Goal: Check status: Check status

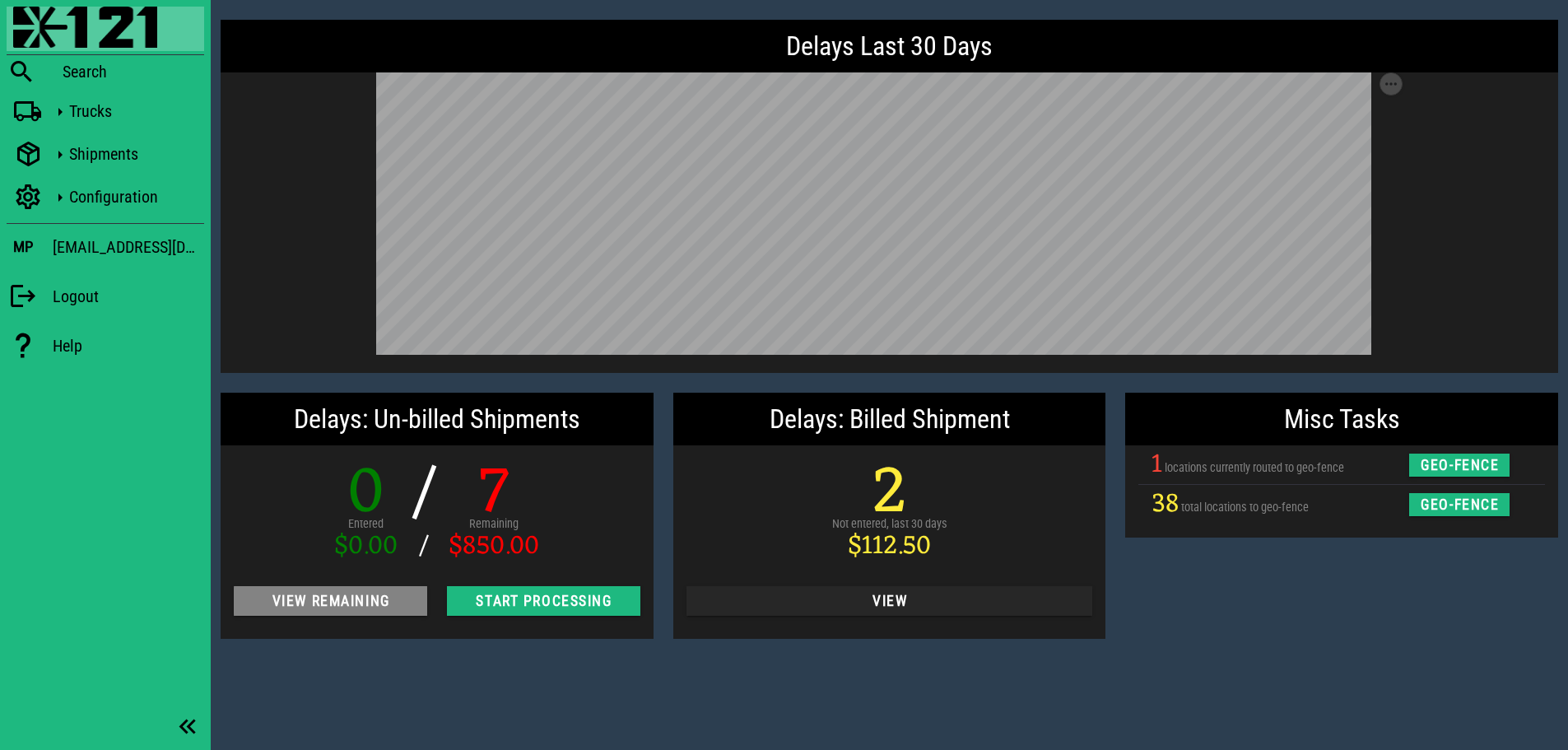
click at [380, 606] on span "View Remaining" at bounding box center [330, 601] width 167 height 17
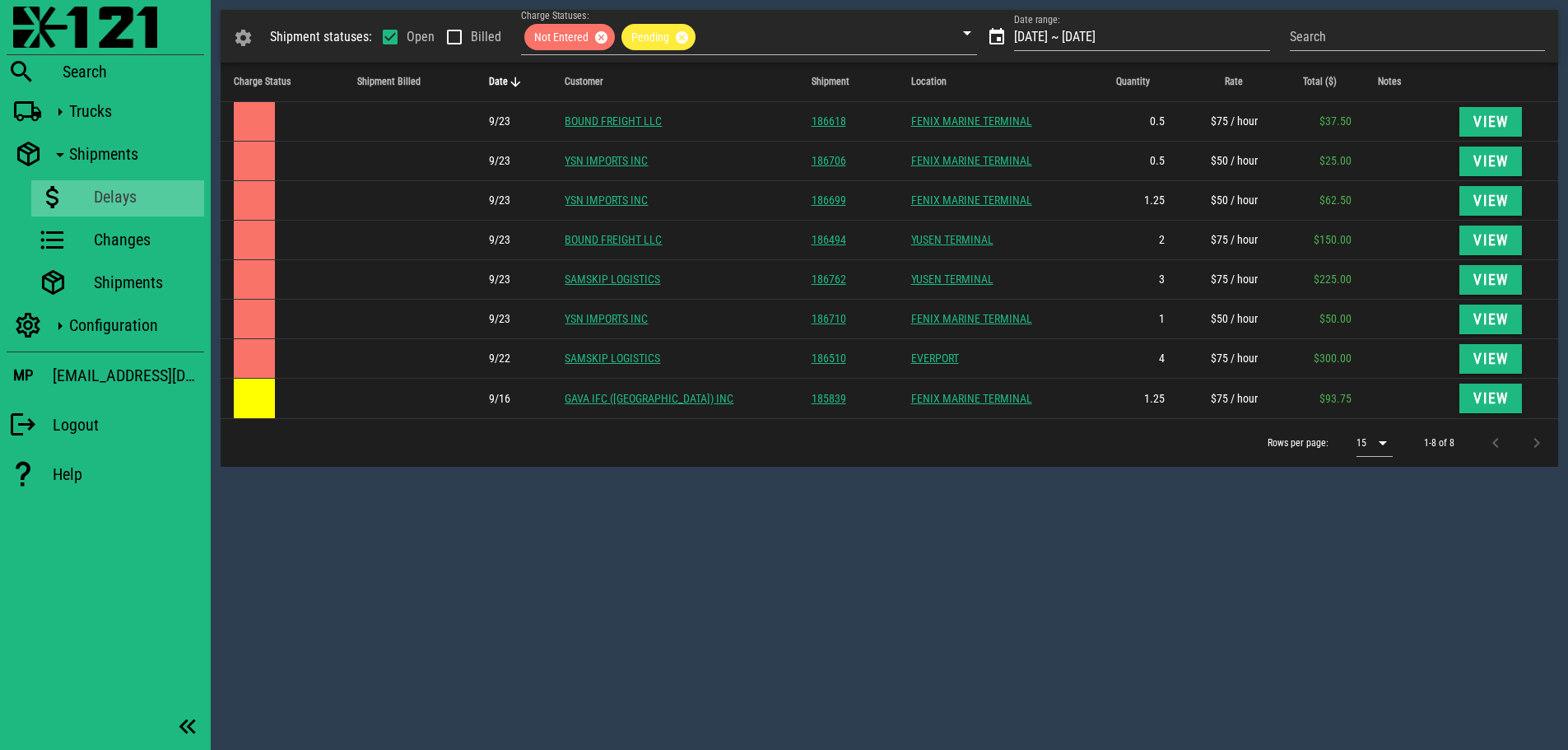
click at [929, 586] on div "Shipment statuses: Open Billed Charge Statuses: Not Entered Pending Date range:…" at bounding box center [889, 375] width 1358 height 750
click at [1226, 594] on div "Shipment statuses: Open Billed Charge Statuses: Not Entered Pending Date range:…" at bounding box center [889, 375] width 1358 height 750
click at [54, 103] on icon at bounding box center [60, 112] width 21 height 21
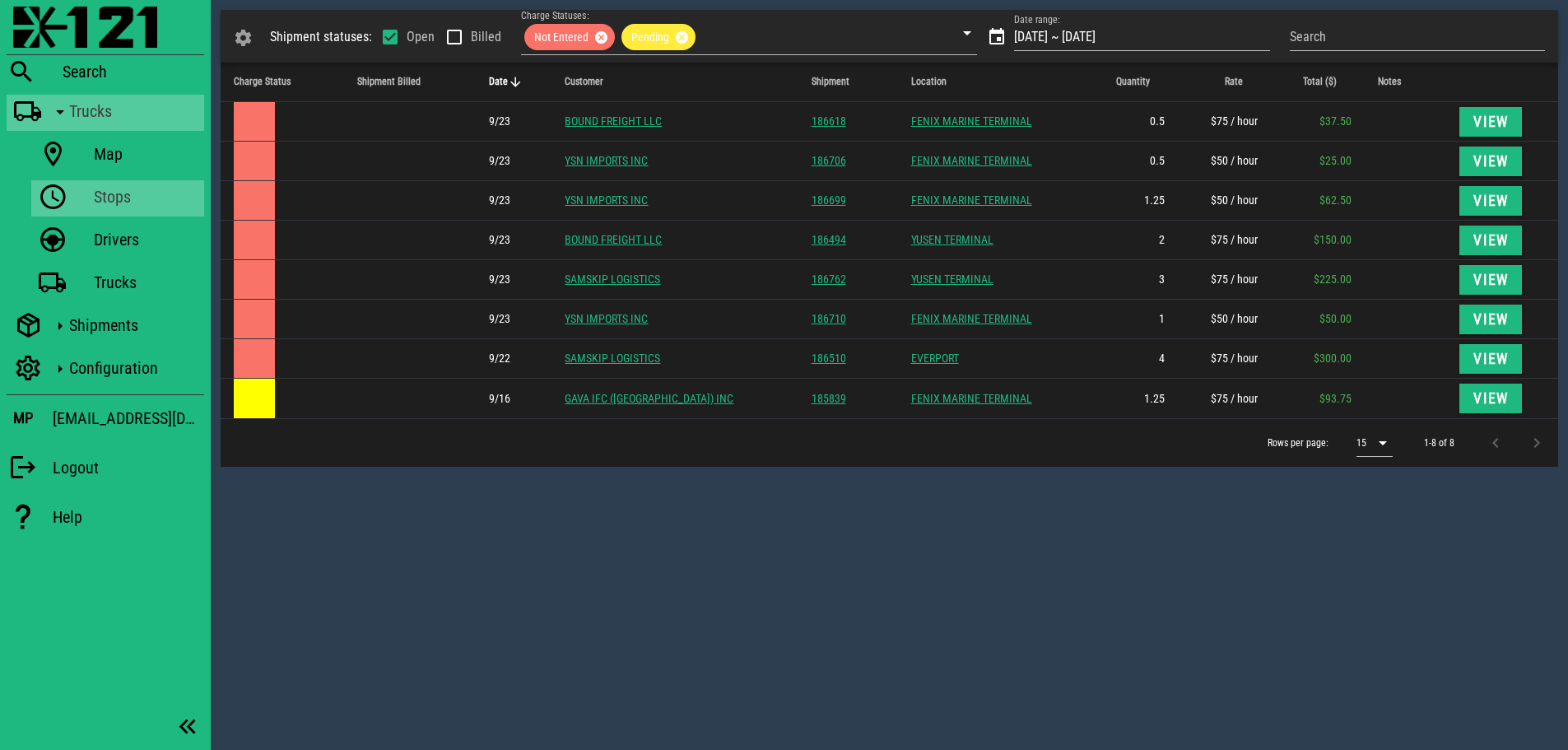
click at [79, 199] on link "Stops" at bounding box center [117, 198] width 172 height 36
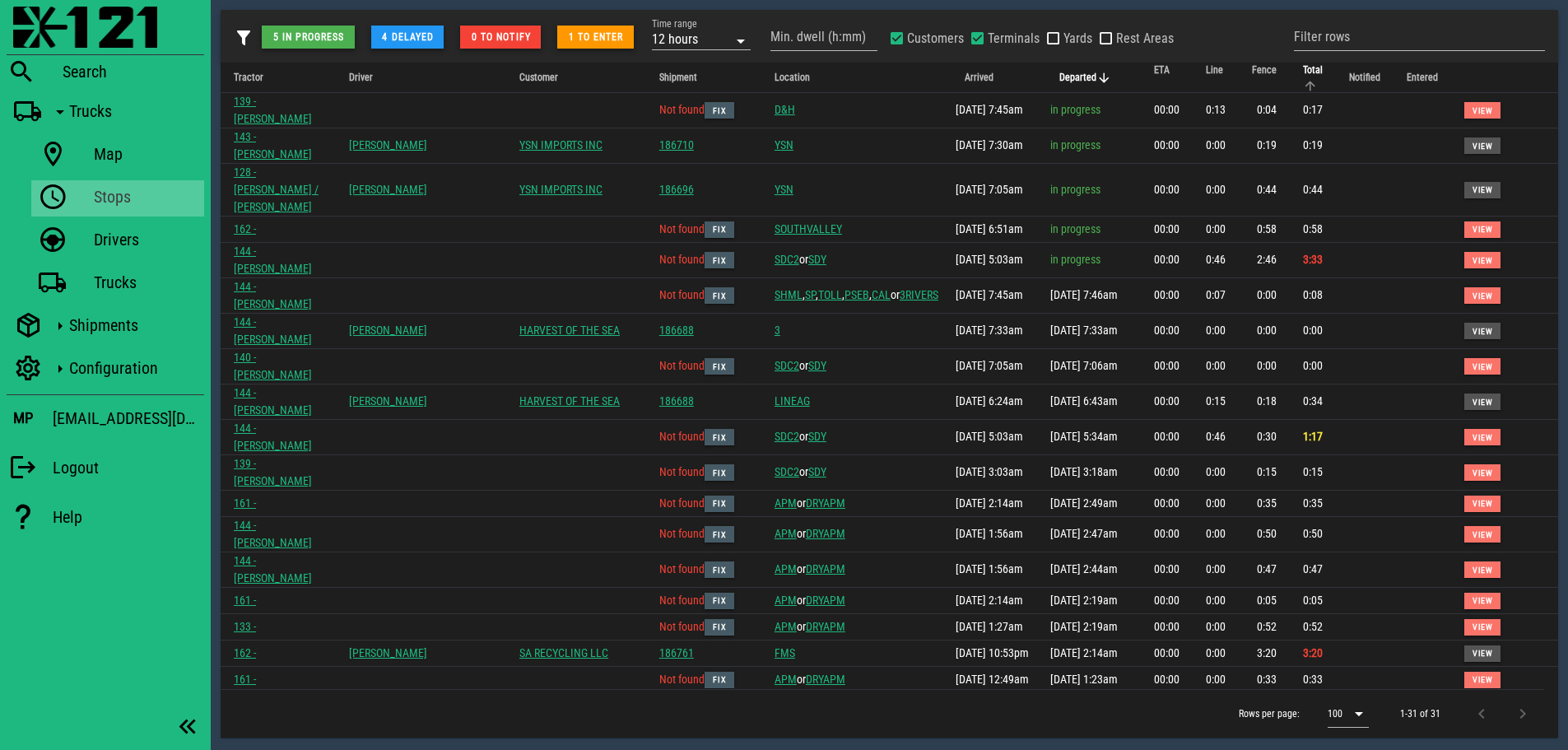
click at [1303, 74] on span "Total" at bounding box center [1313, 70] width 20 height 12
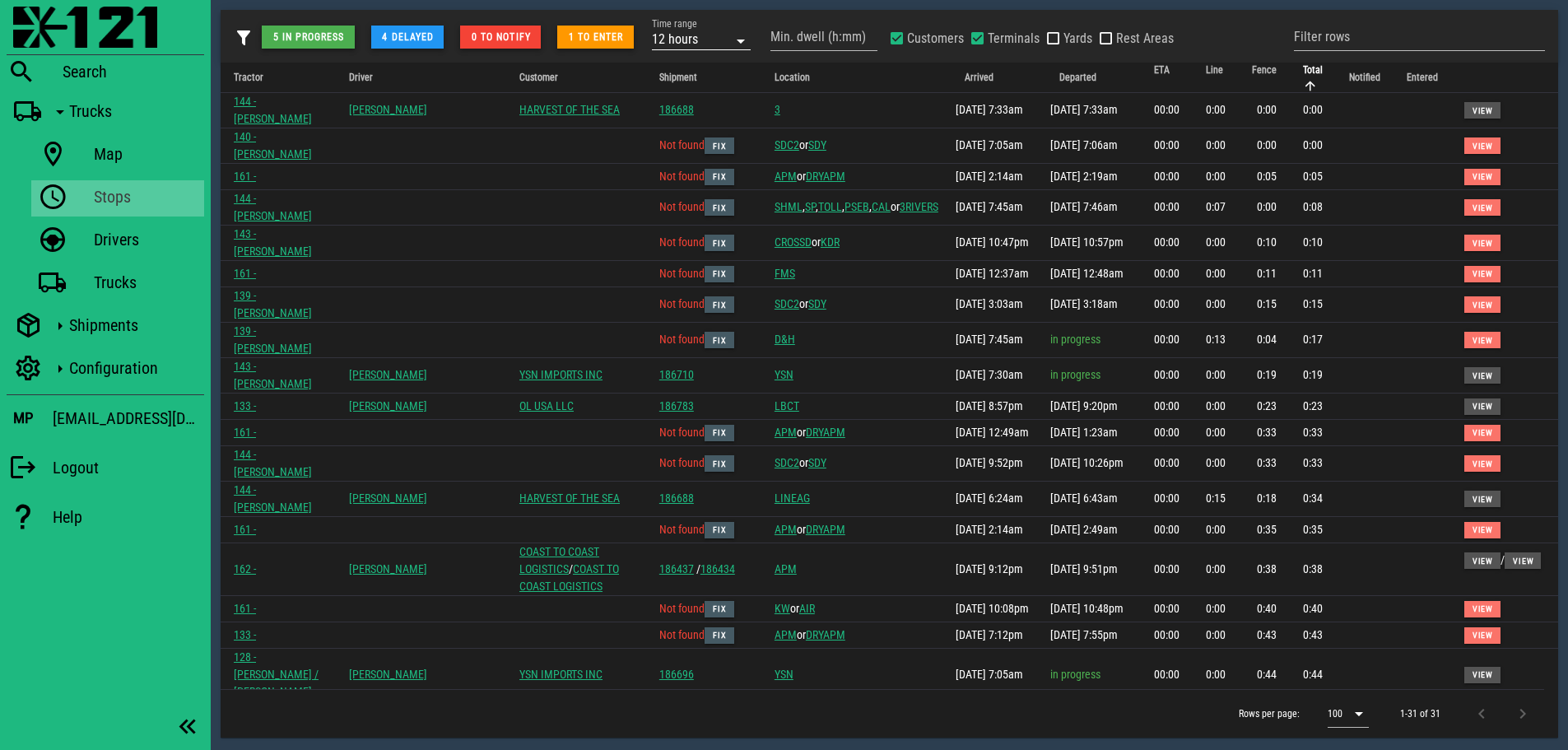
click at [660, 31] on div "12 hours" at bounding box center [690, 39] width 76 height 21
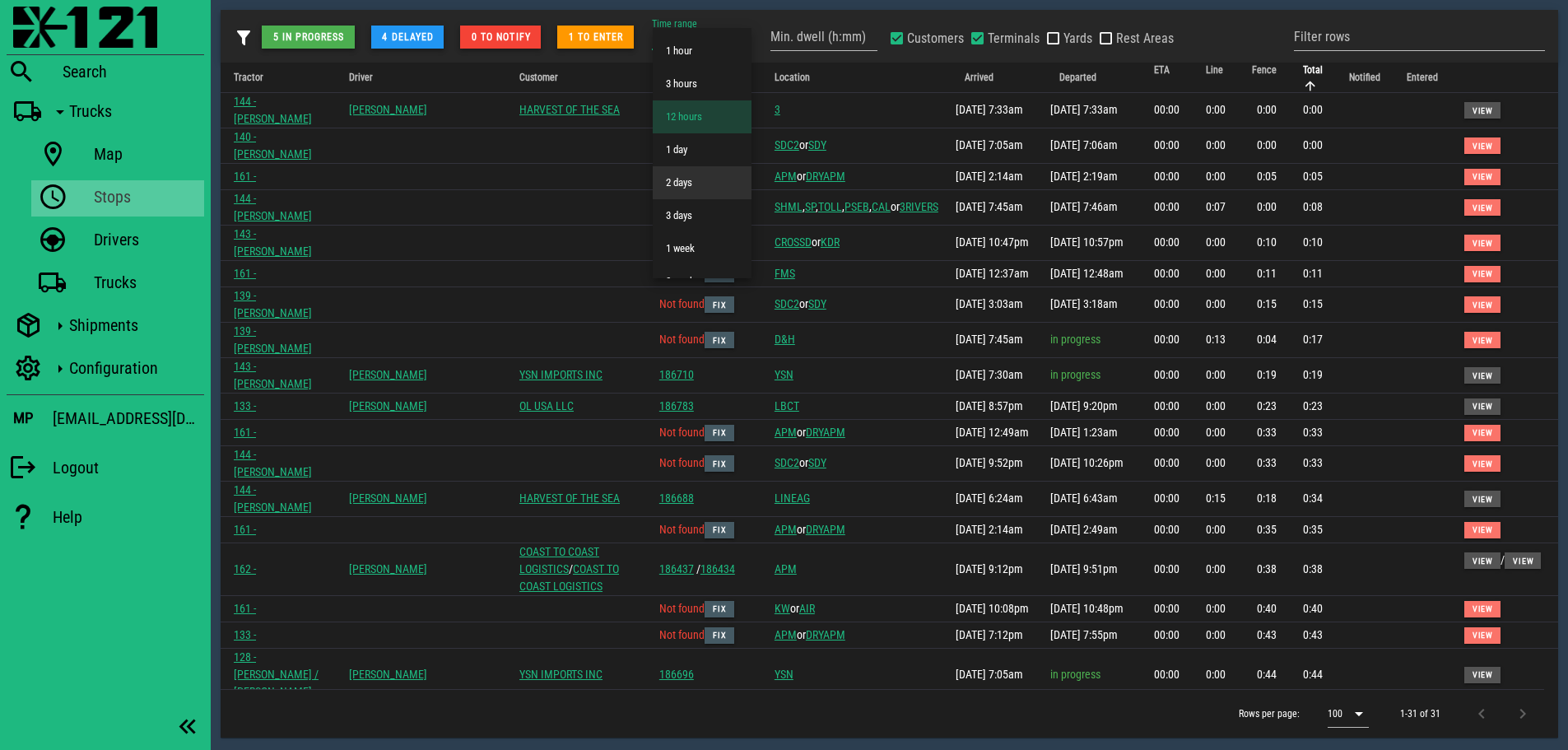
click at [684, 184] on div "2 days" at bounding box center [702, 182] width 73 height 13
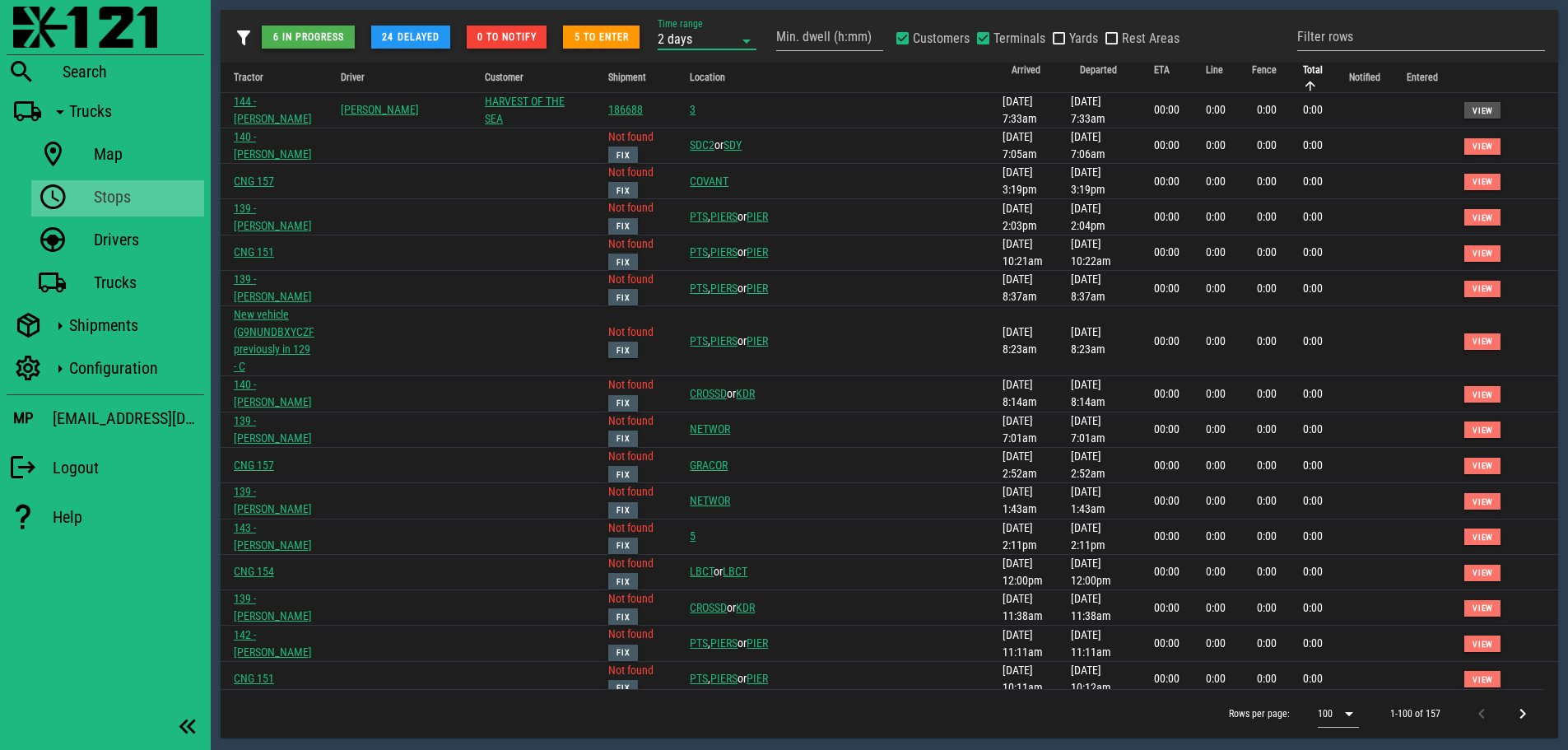
click at [1303, 68] on span "Total" at bounding box center [1313, 70] width 20 height 12
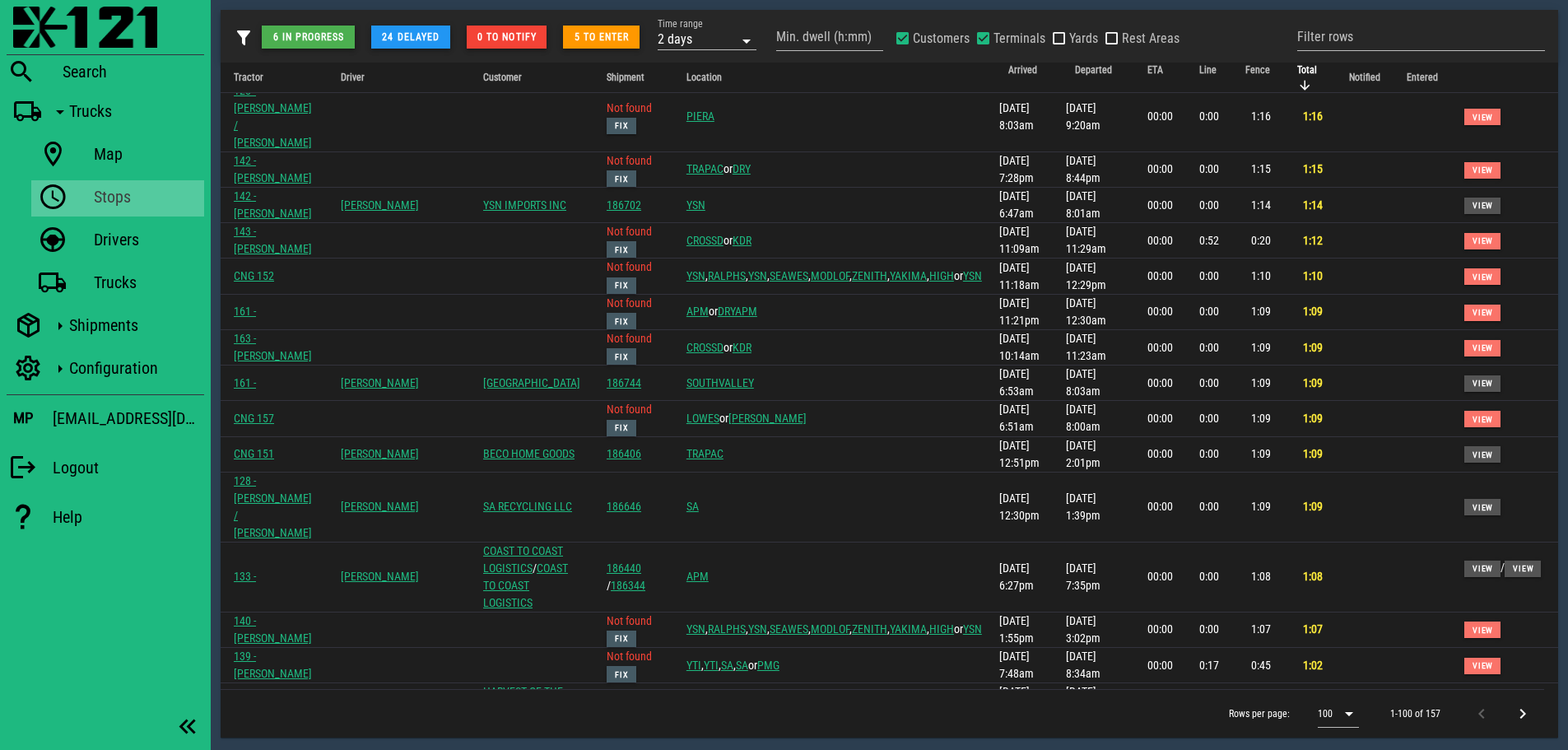
scroll to position [1810, 0]
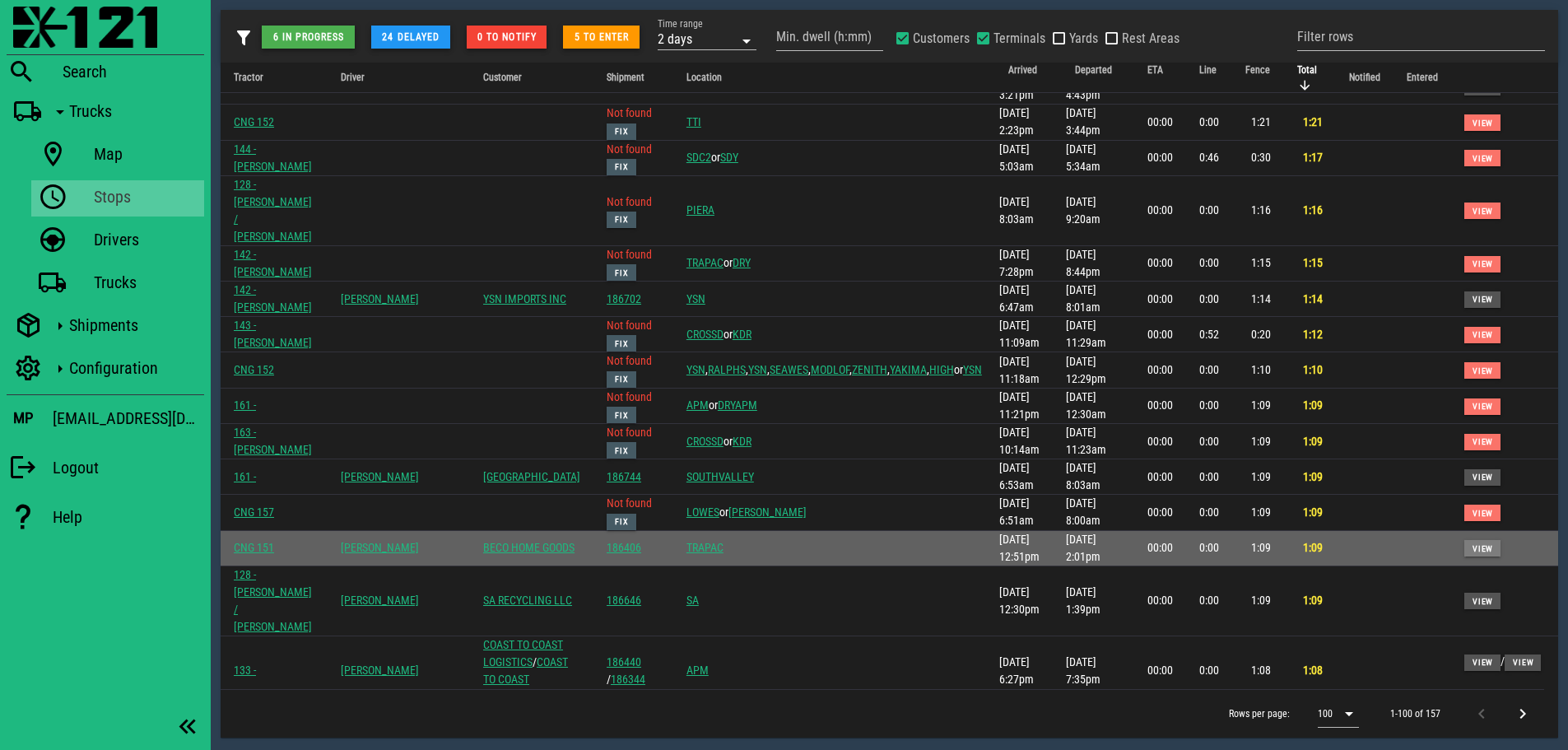
click at [1471, 544] on span "View" at bounding box center [1482, 548] width 21 height 9
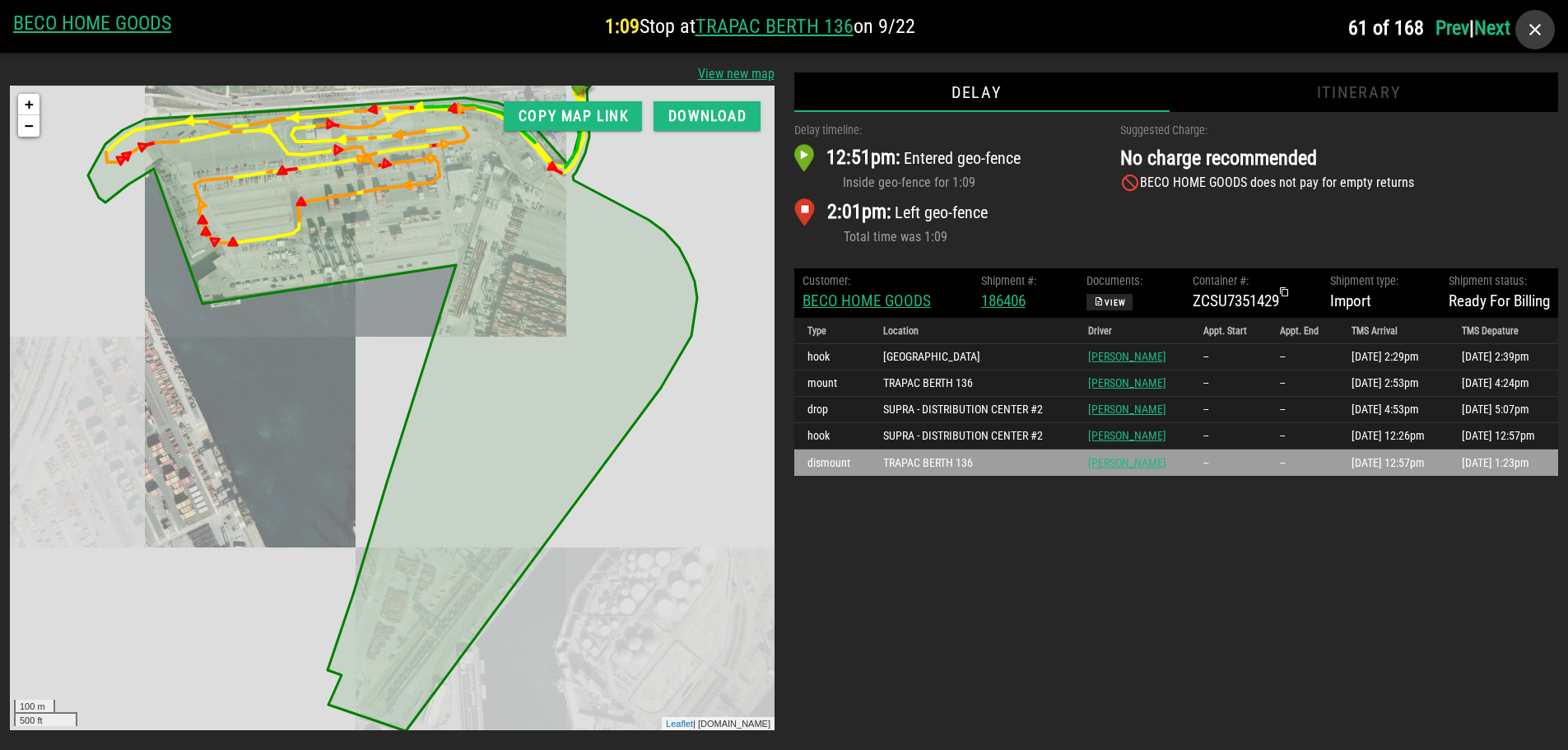
scroll to position [0, 0]
click at [1531, 21] on icon "button" at bounding box center [1535, 30] width 20 height 20
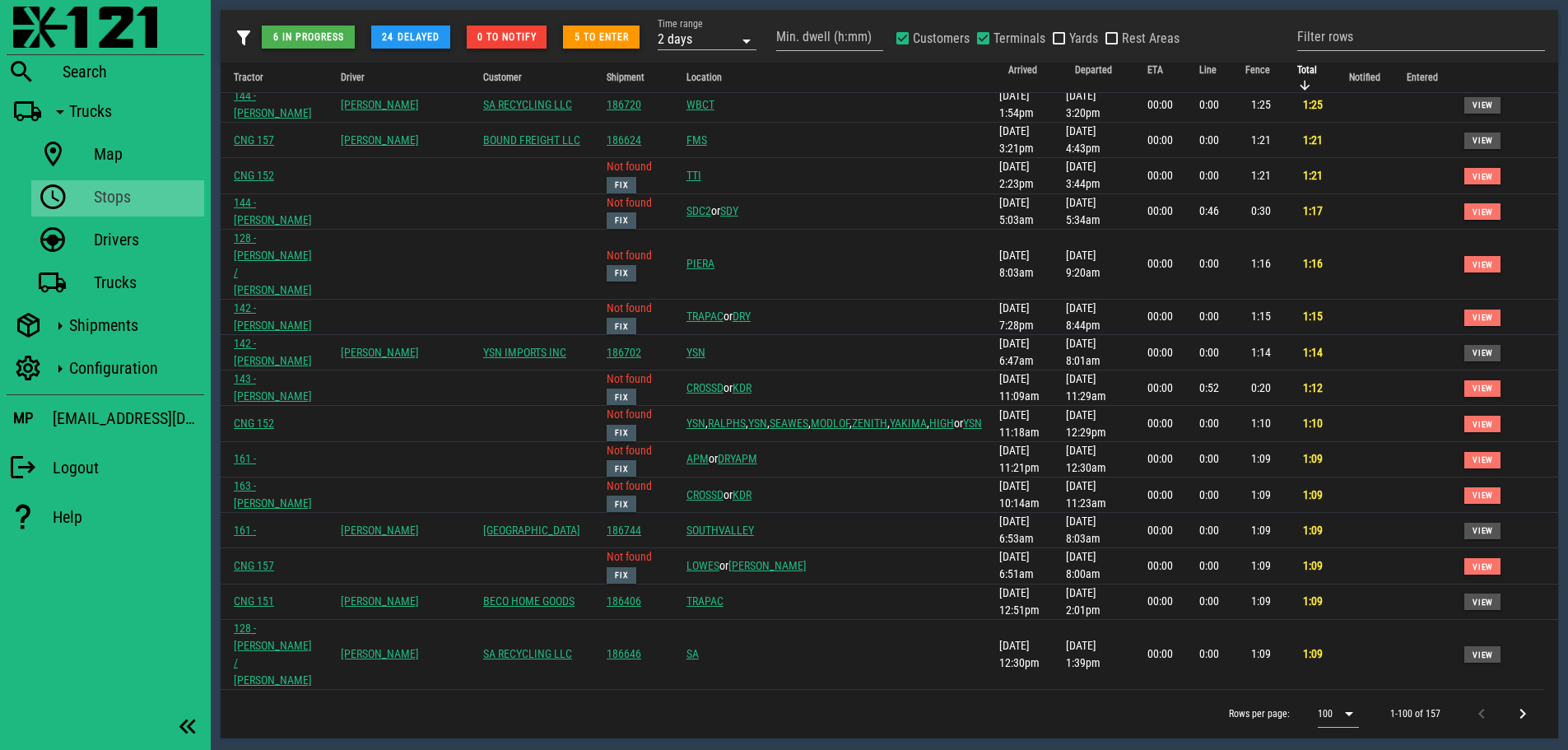
scroll to position [1729, 0]
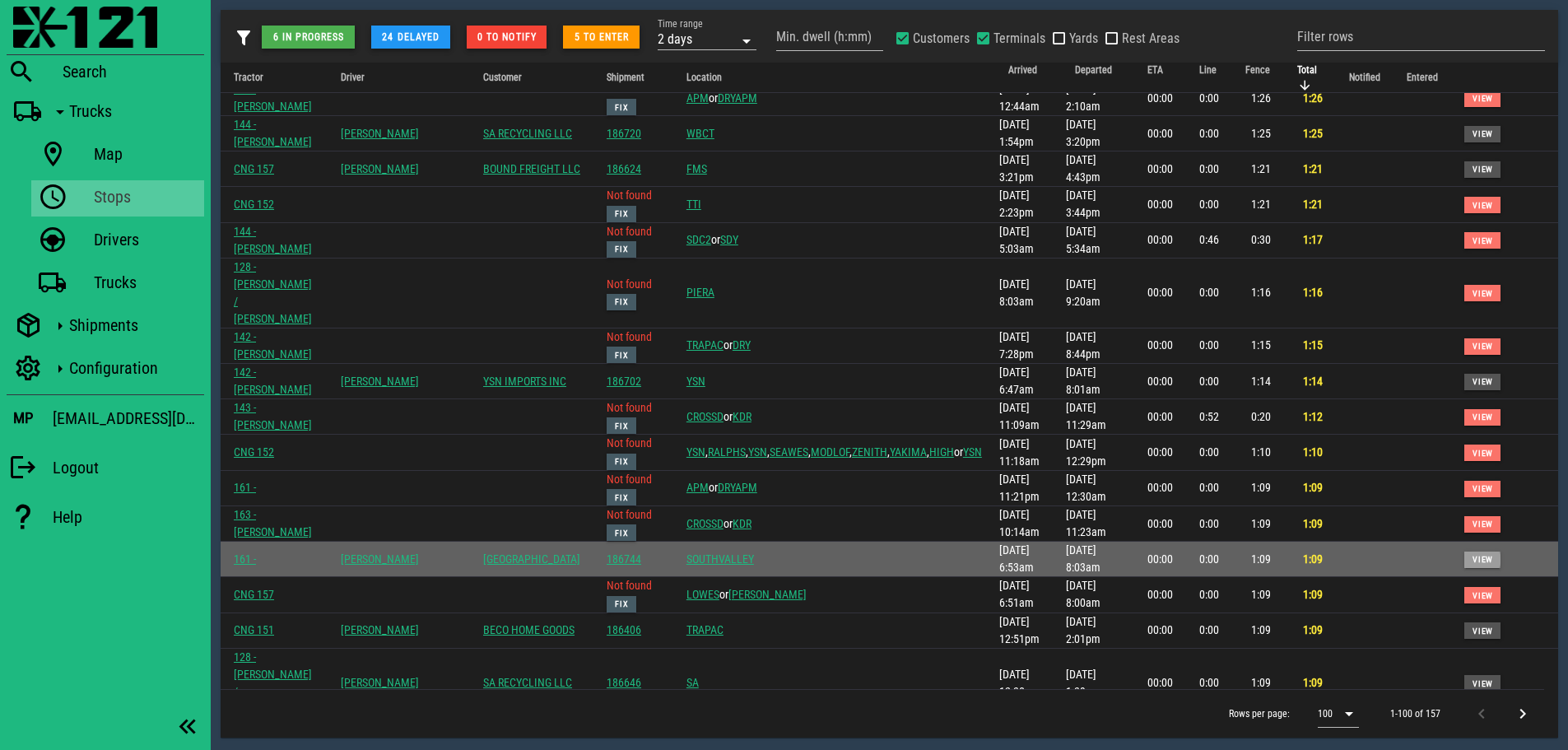
click at [1471, 554] on span "View" at bounding box center [1482, 559] width 21 height 9
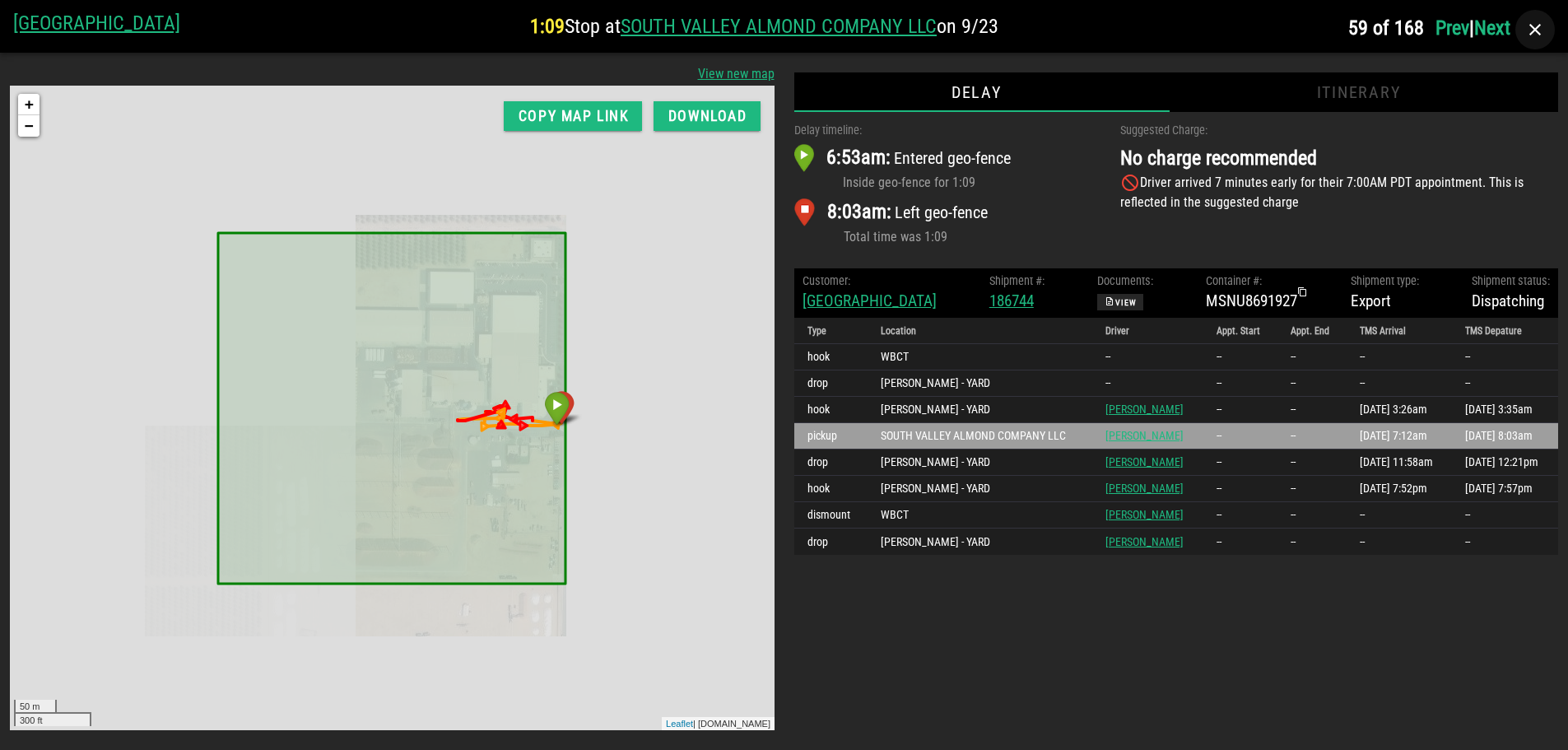
scroll to position [0, 0]
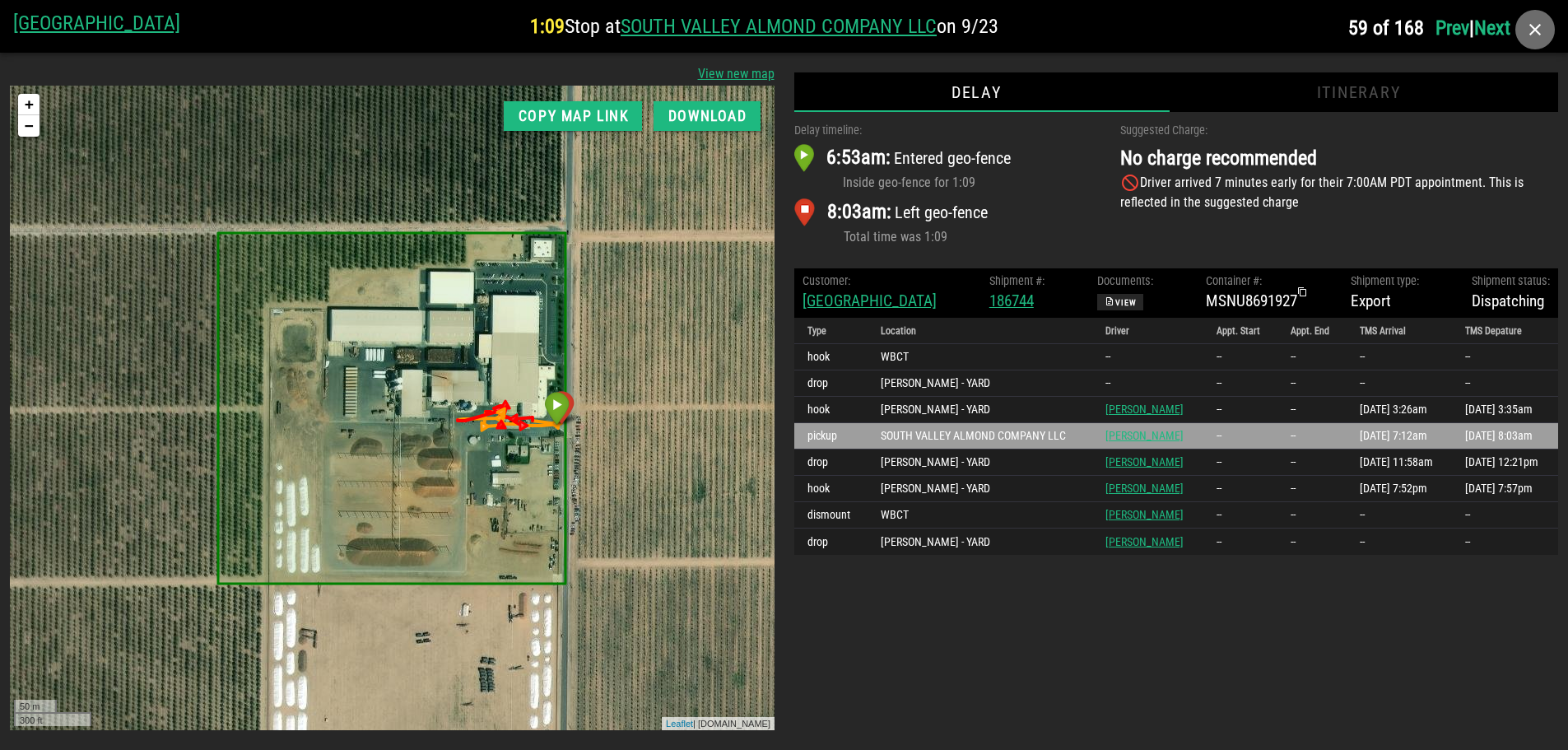
click at [1536, 27] on icon "button" at bounding box center [1535, 30] width 20 height 20
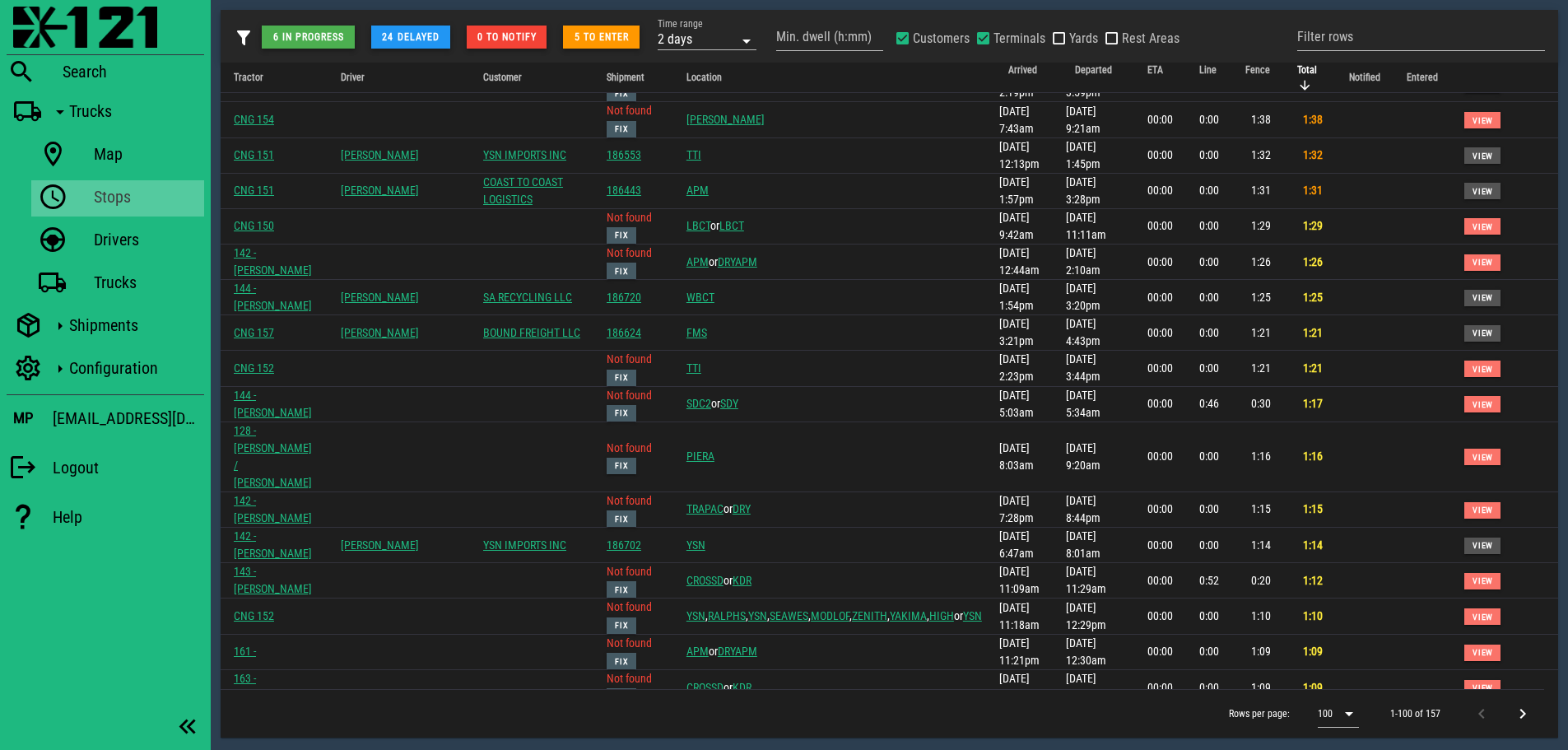
scroll to position [1564, 0]
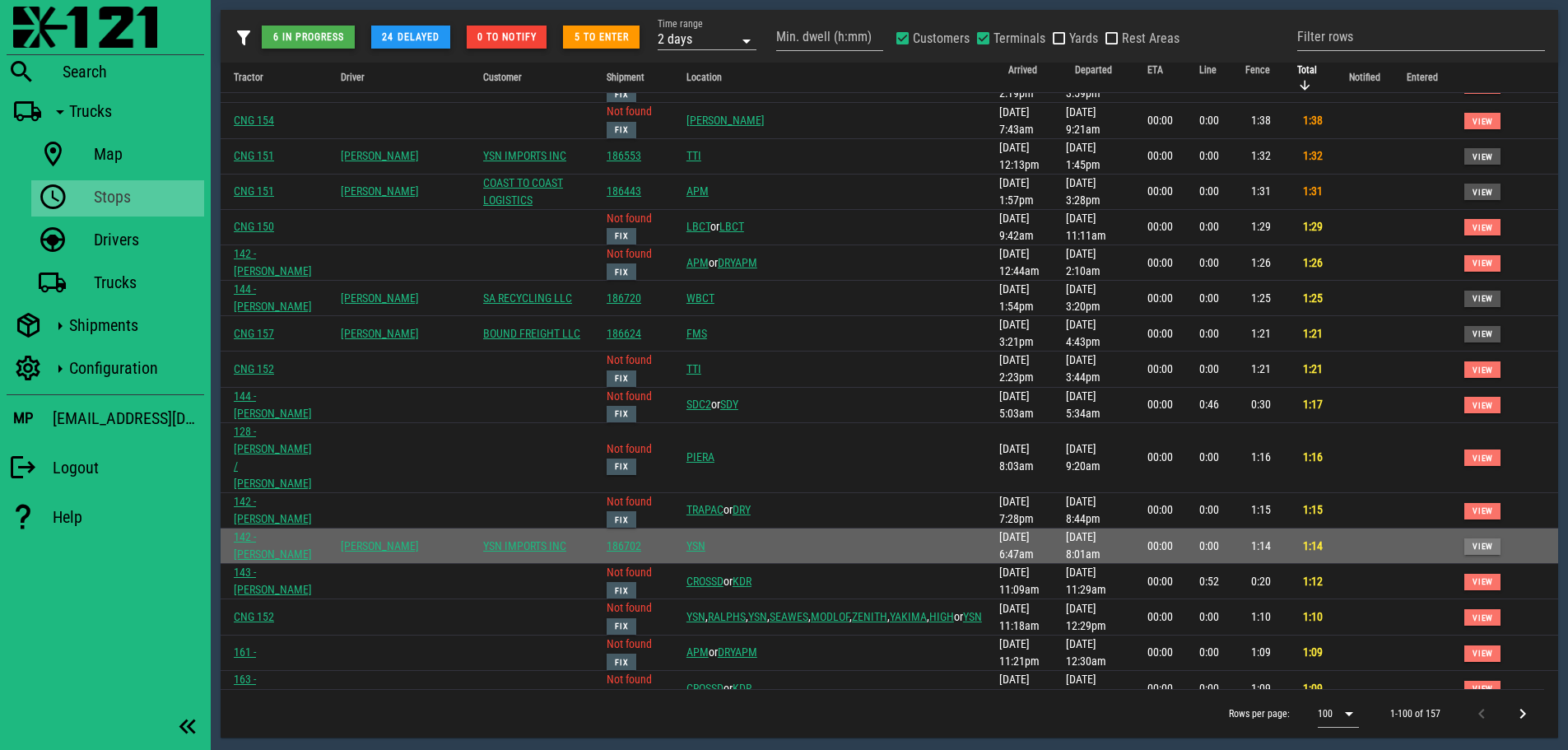
click at [1471, 541] on span "View" at bounding box center [1482, 545] width 21 height 9
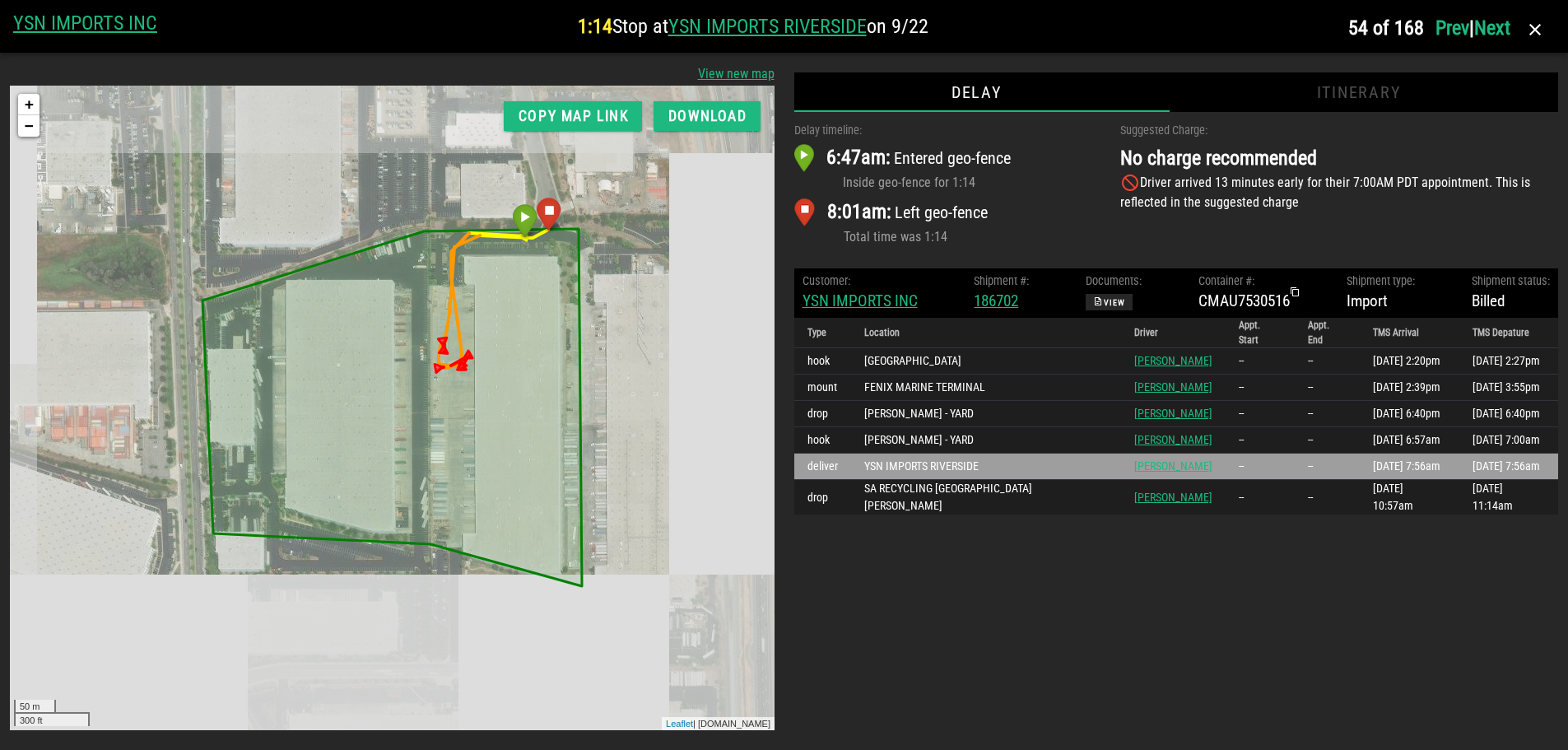
scroll to position [0, 0]
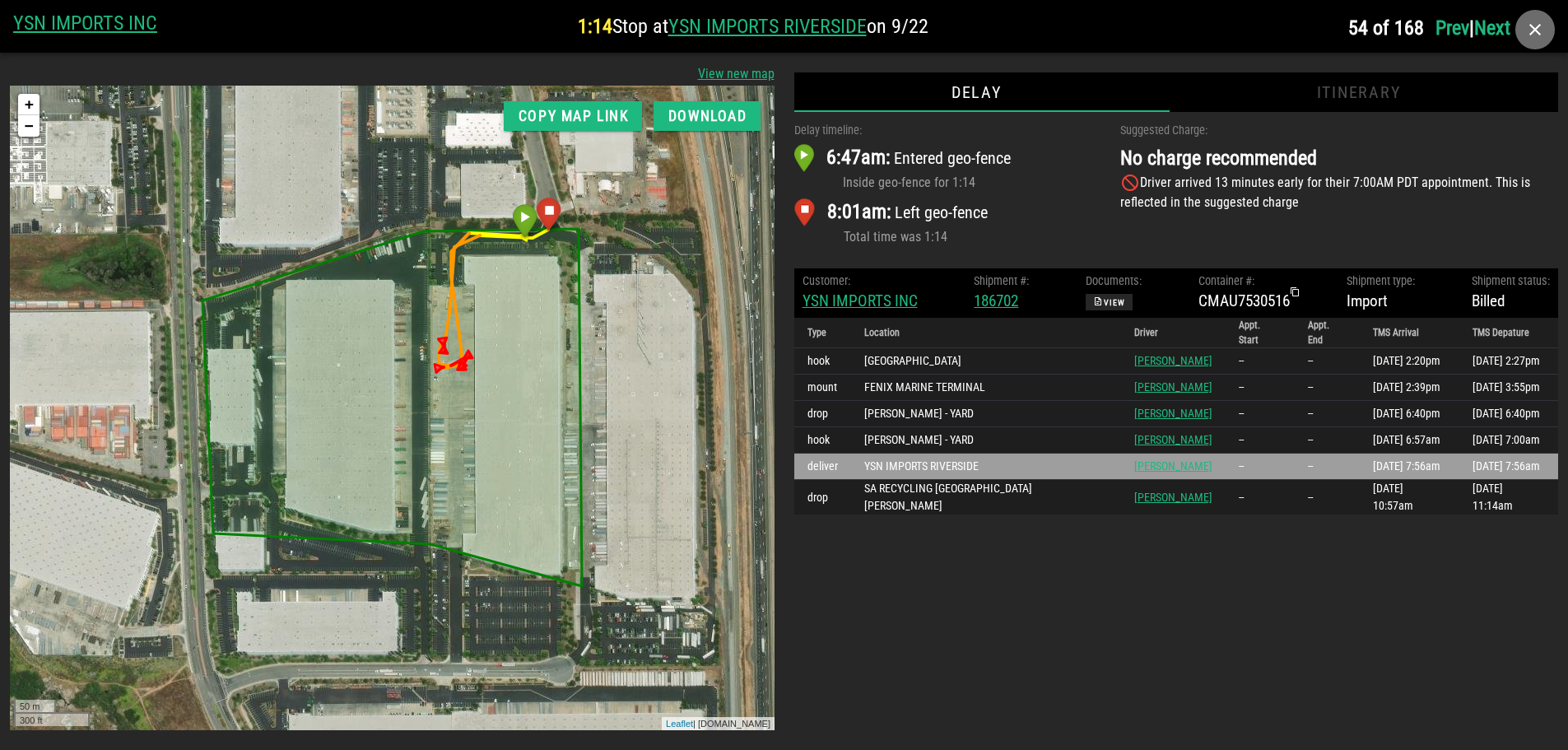
click at [1542, 29] on icon "button" at bounding box center [1535, 30] width 20 height 20
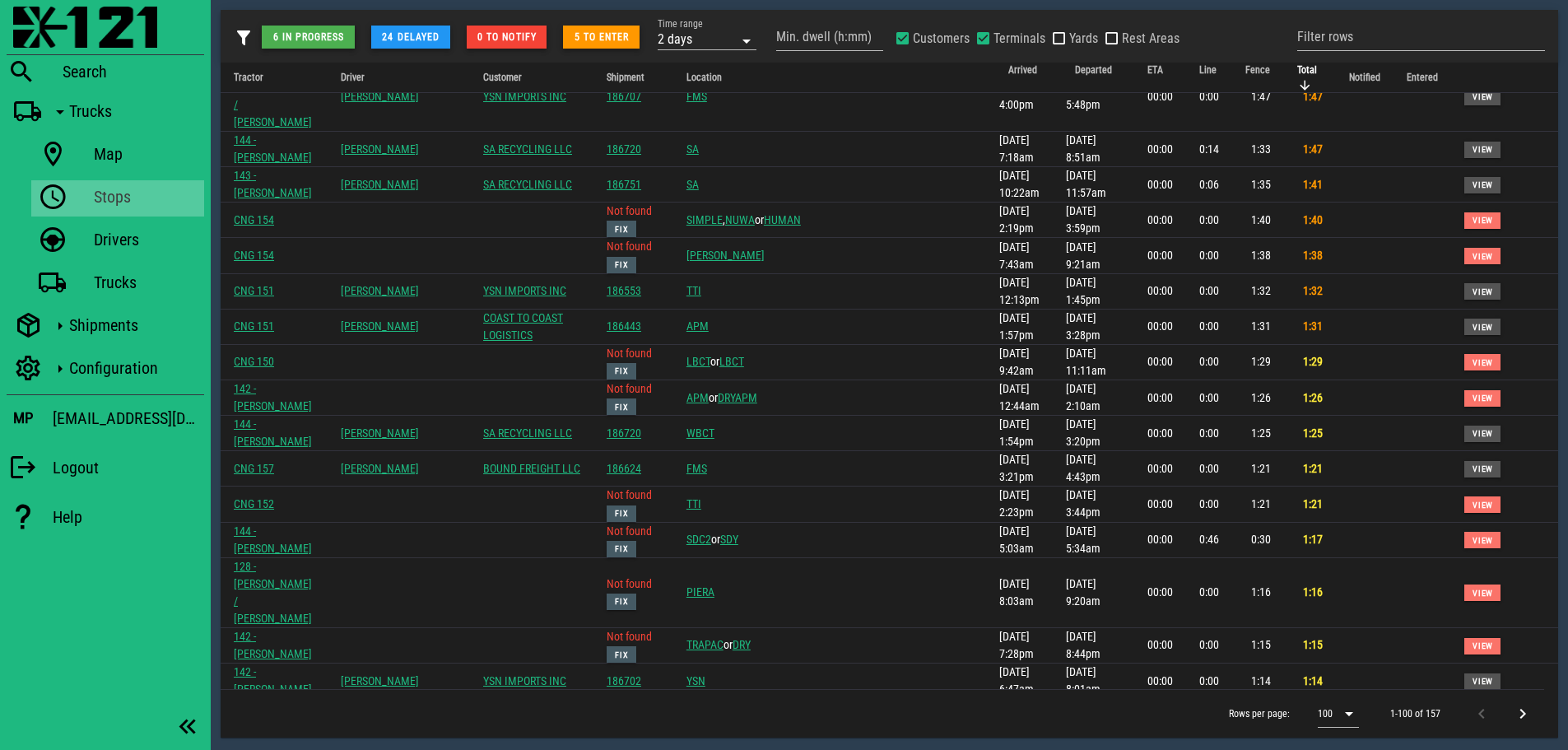
scroll to position [1399, 0]
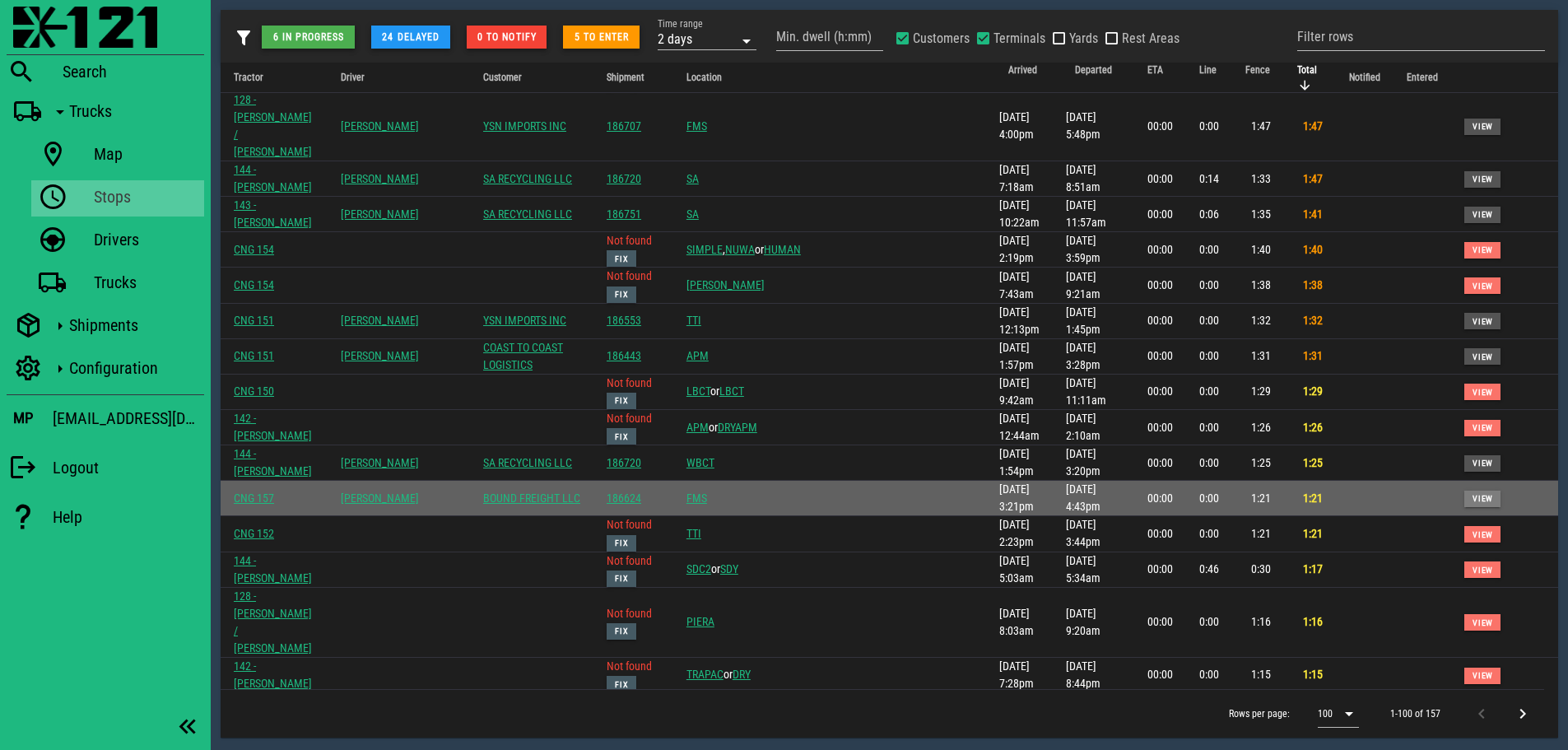
click at [1471, 493] on span "View" at bounding box center [1482, 498] width 21 height 9
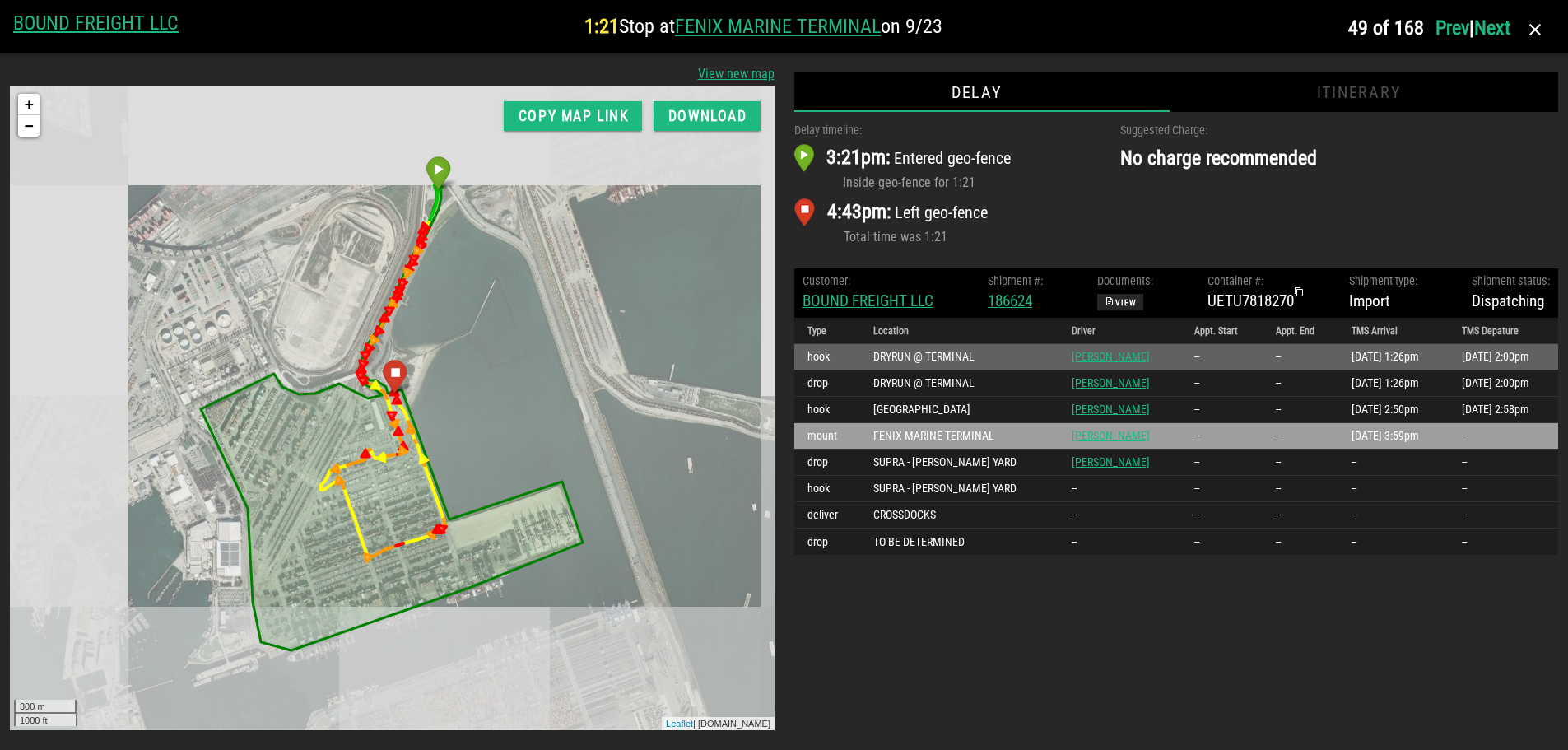
scroll to position [0, 0]
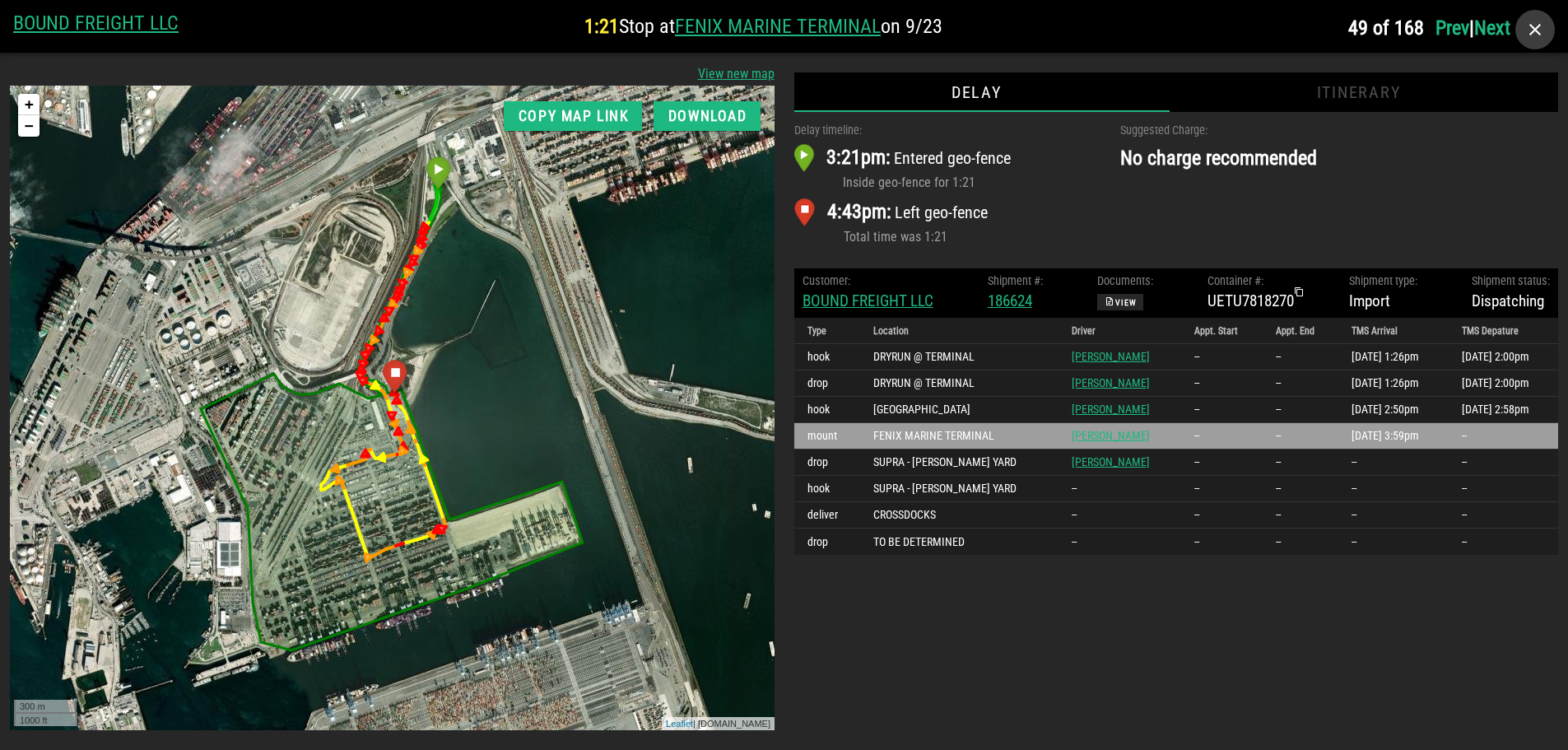
click at [1539, 31] on icon "button" at bounding box center [1535, 30] width 20 height 20
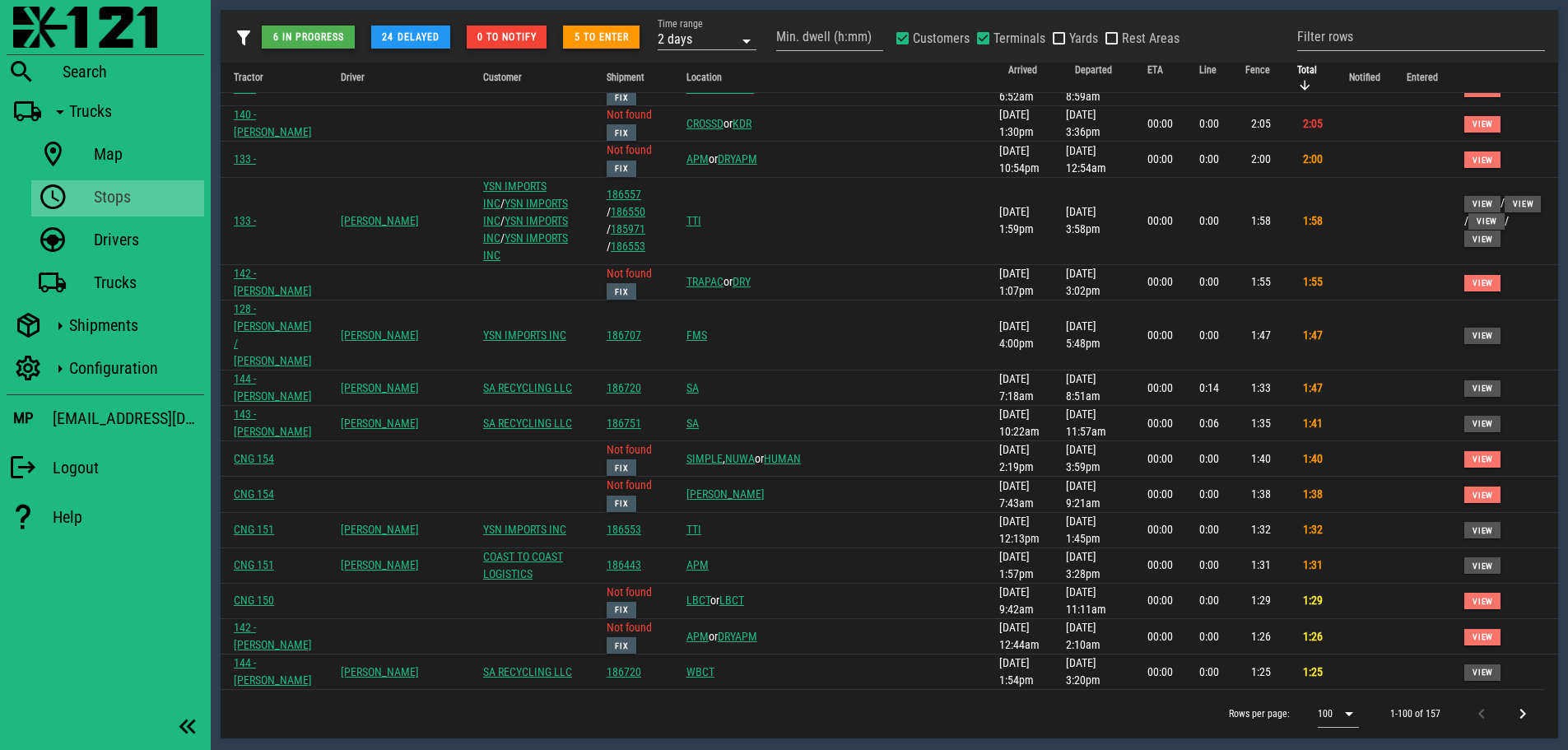
scroll to position [1152, 0]
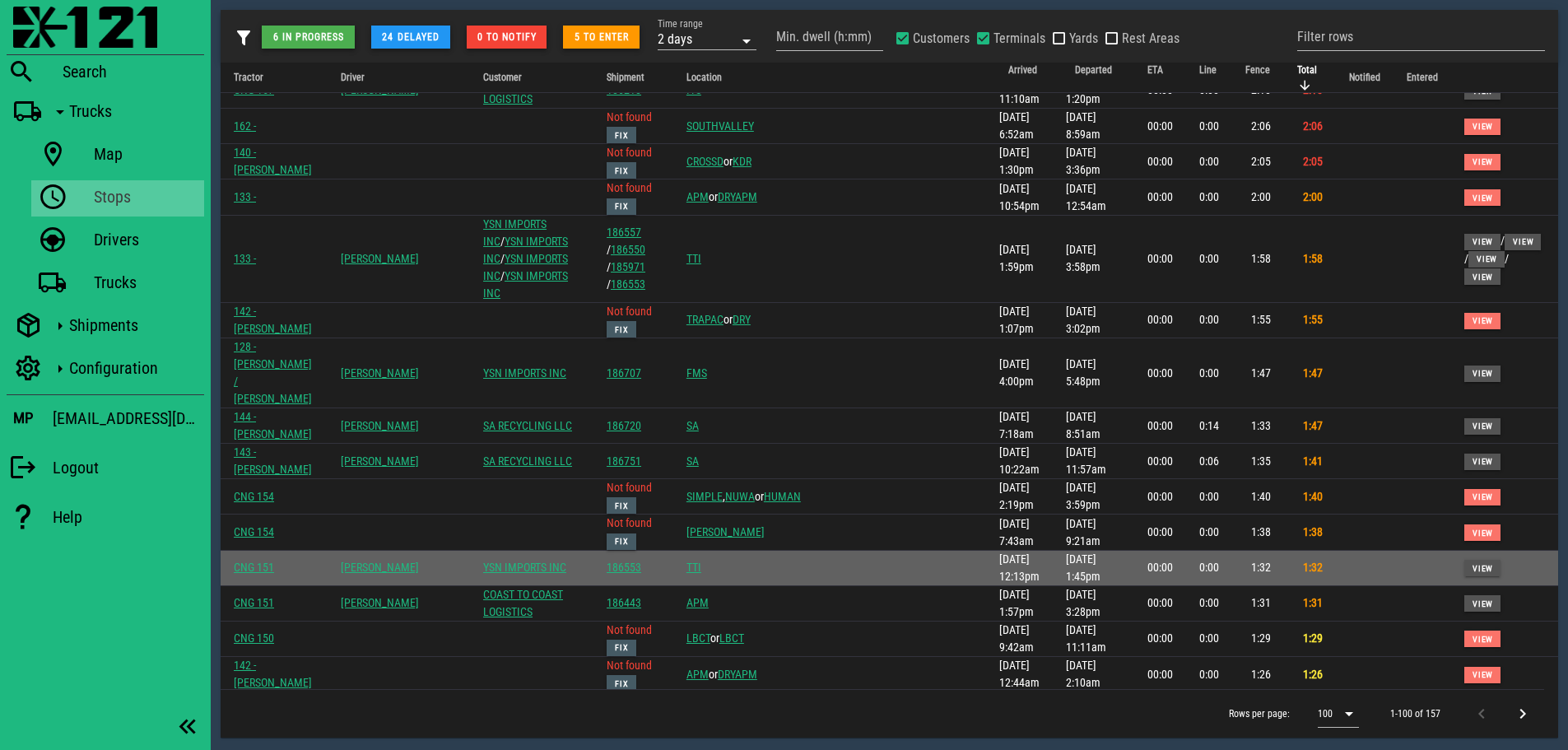
click at [1471, 550] on td "View mdi-content-copy" at bounding box center [1504, 568] width 107 height 35
click at [1471, 564] on span "View" at bounding box center [1482, 568] width 21 height 9
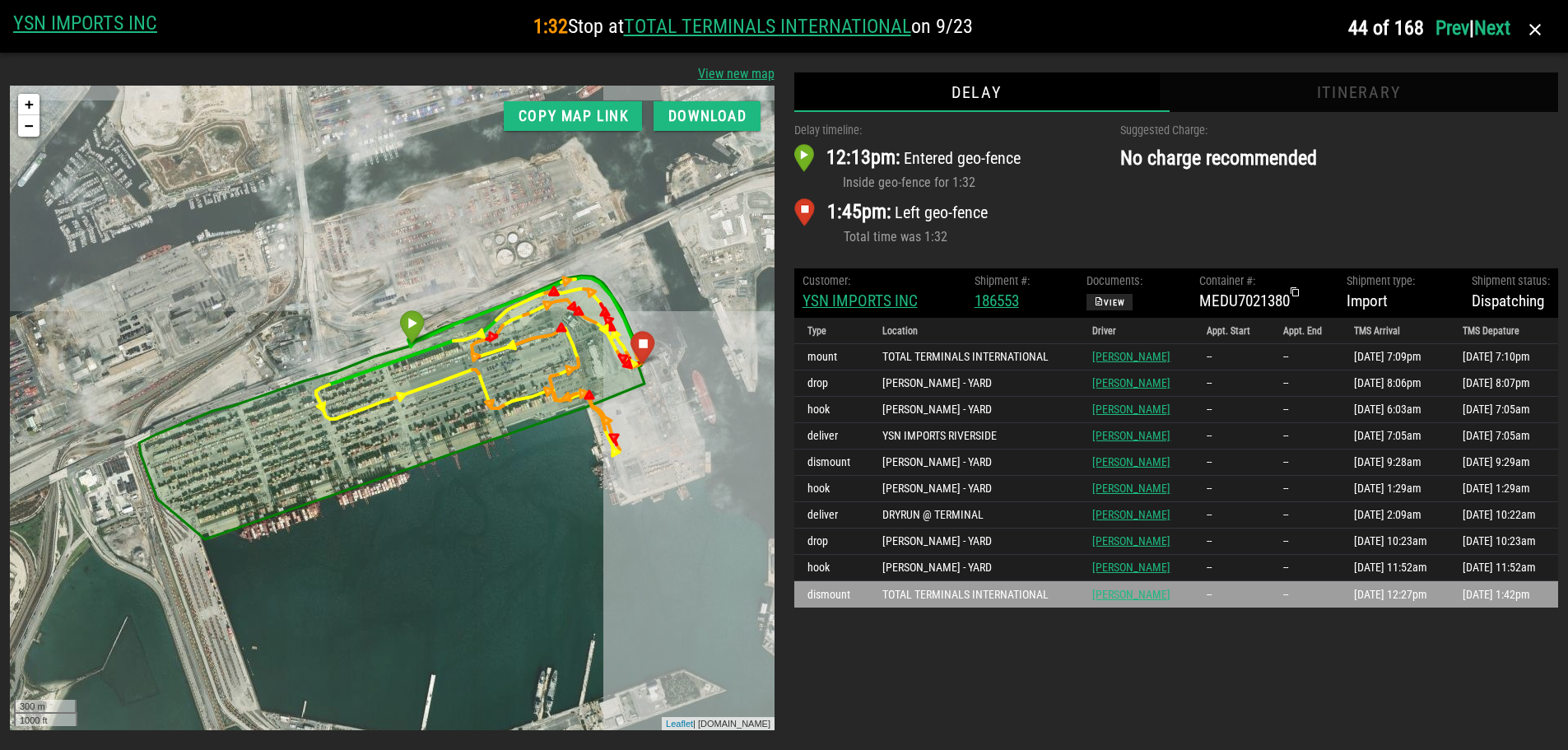
scroll to position [0, 0]
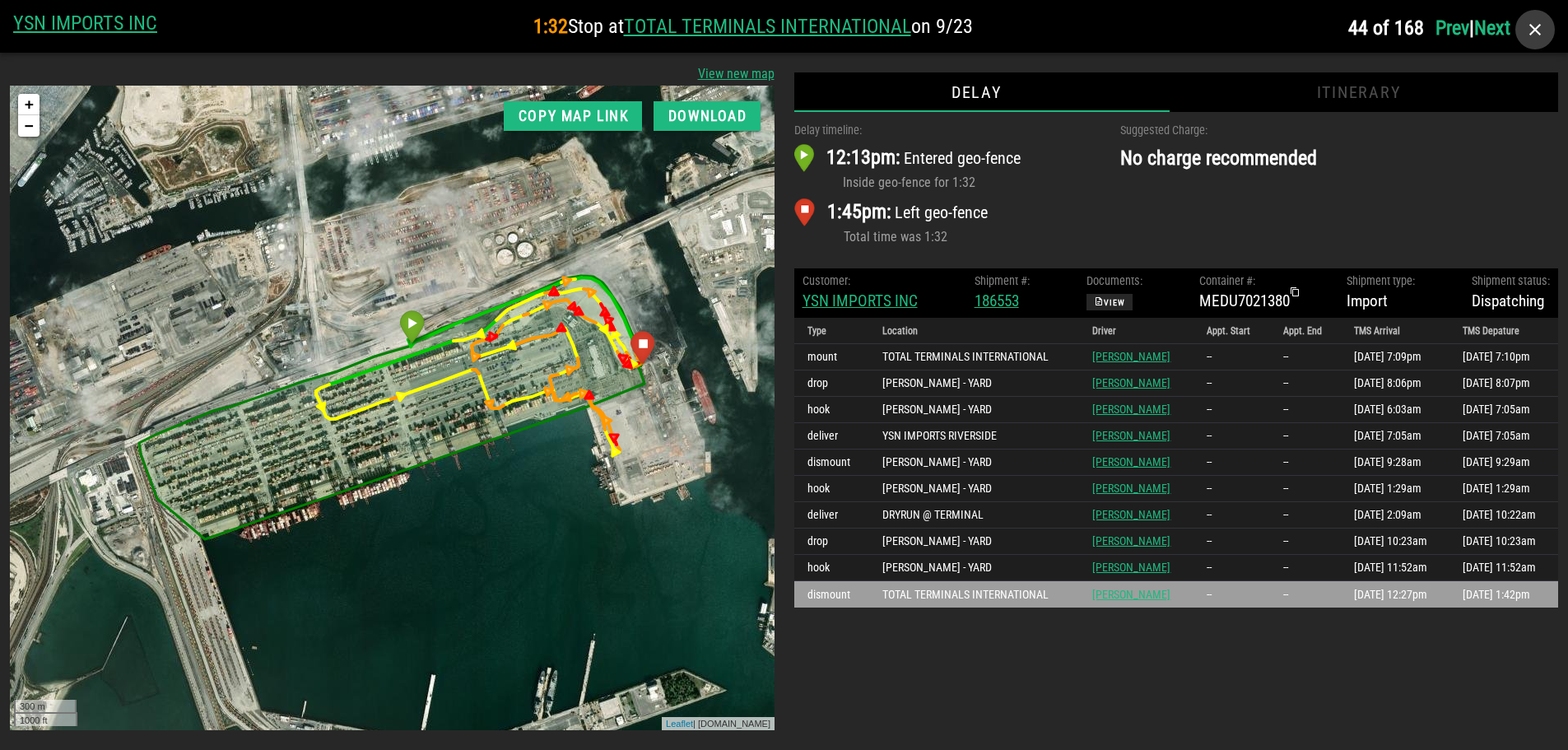
click at [1539, 26] on icon "button" at bounding box center [1535, 30] width 20 height 20
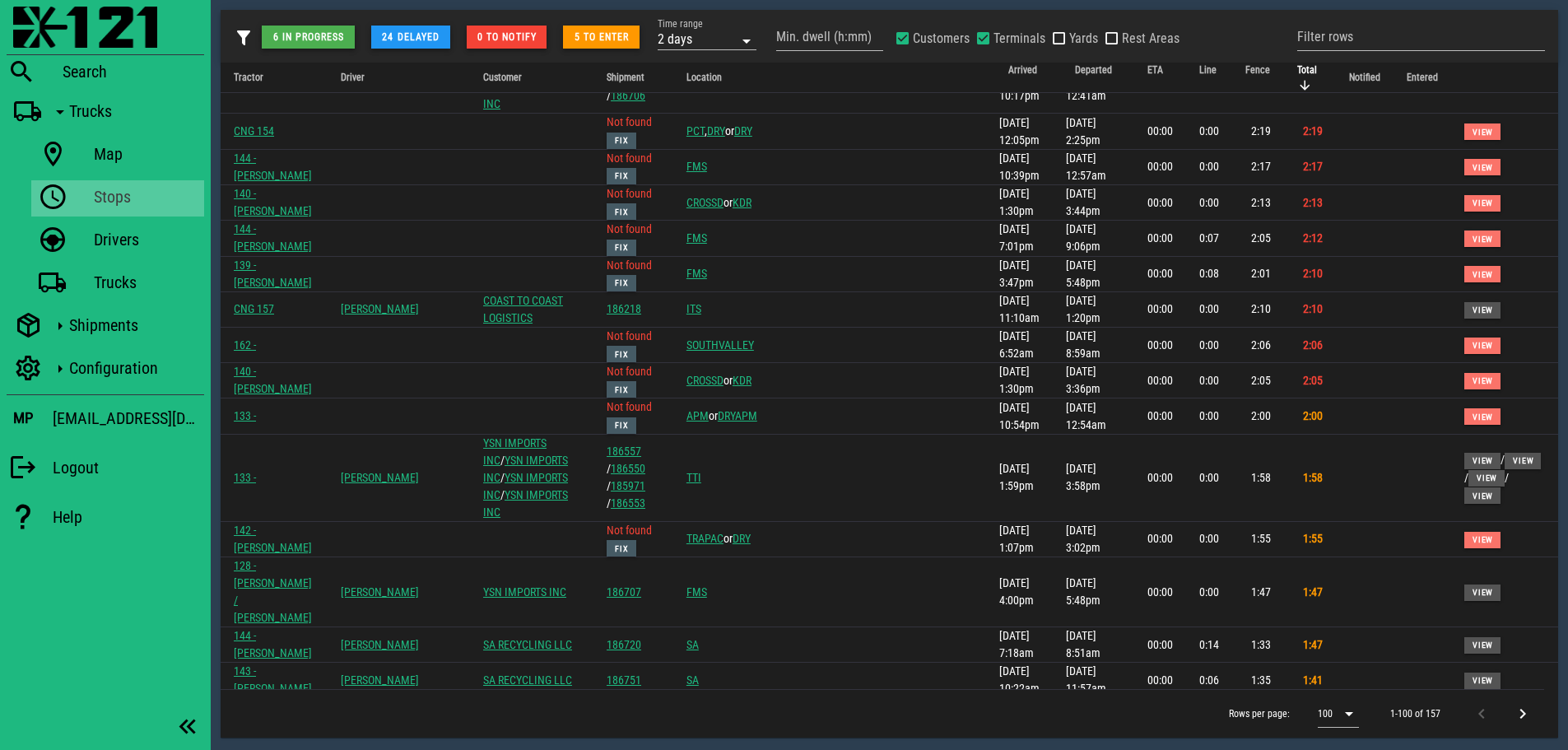
scroll to position [905, 0]
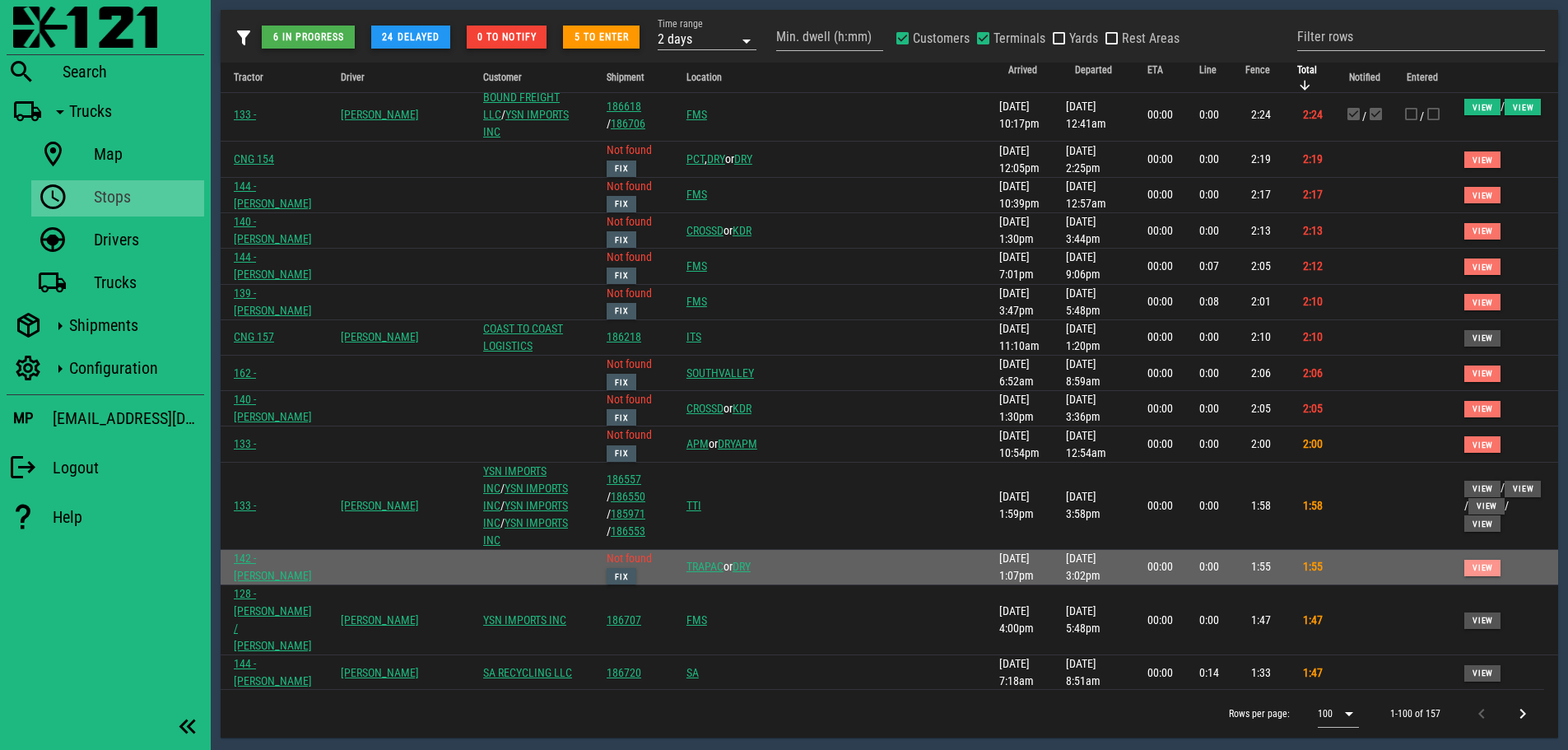
click at [1471, 563] on span "View" at bounding box center [1482, 567] width 21 height 9
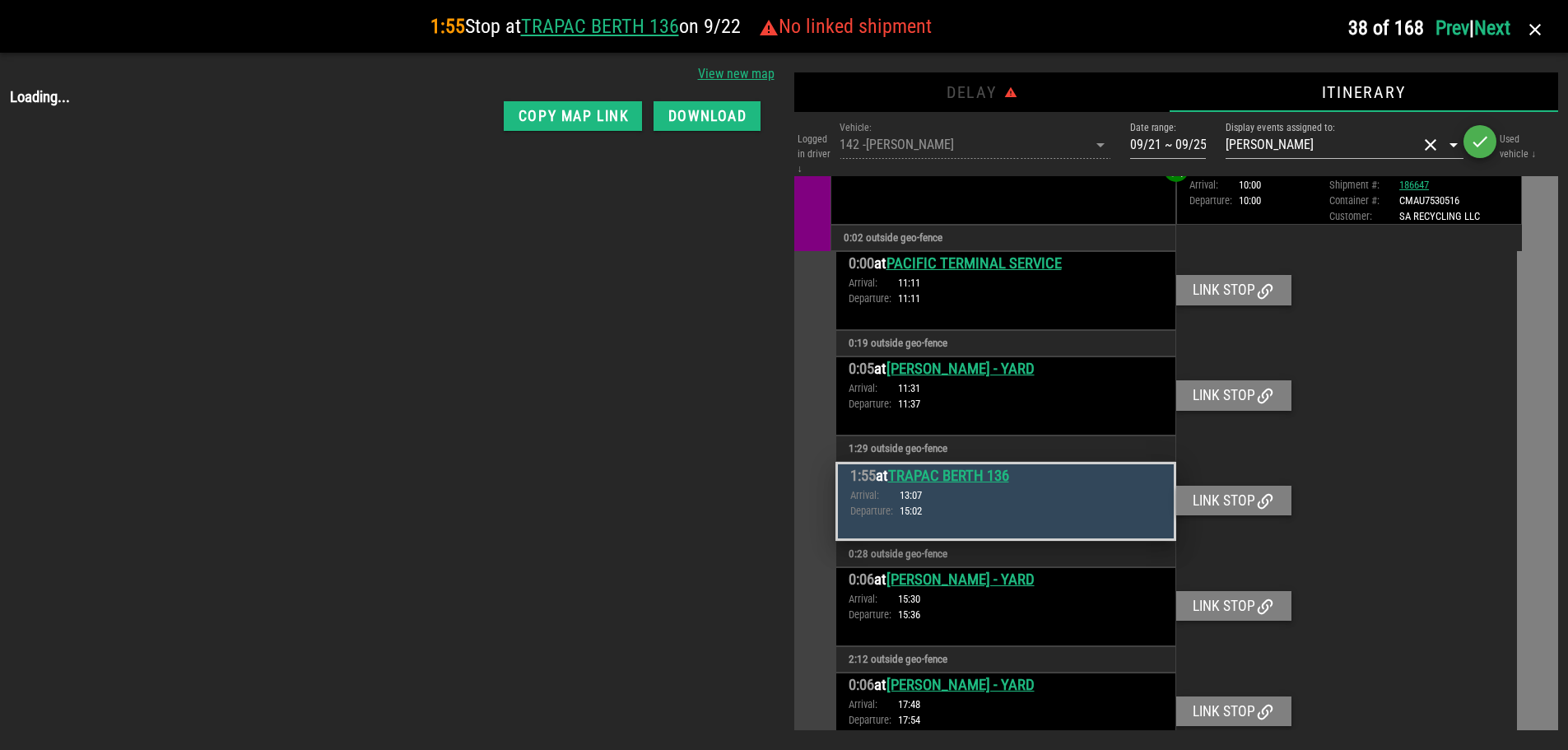
scroll to position [467, 0]
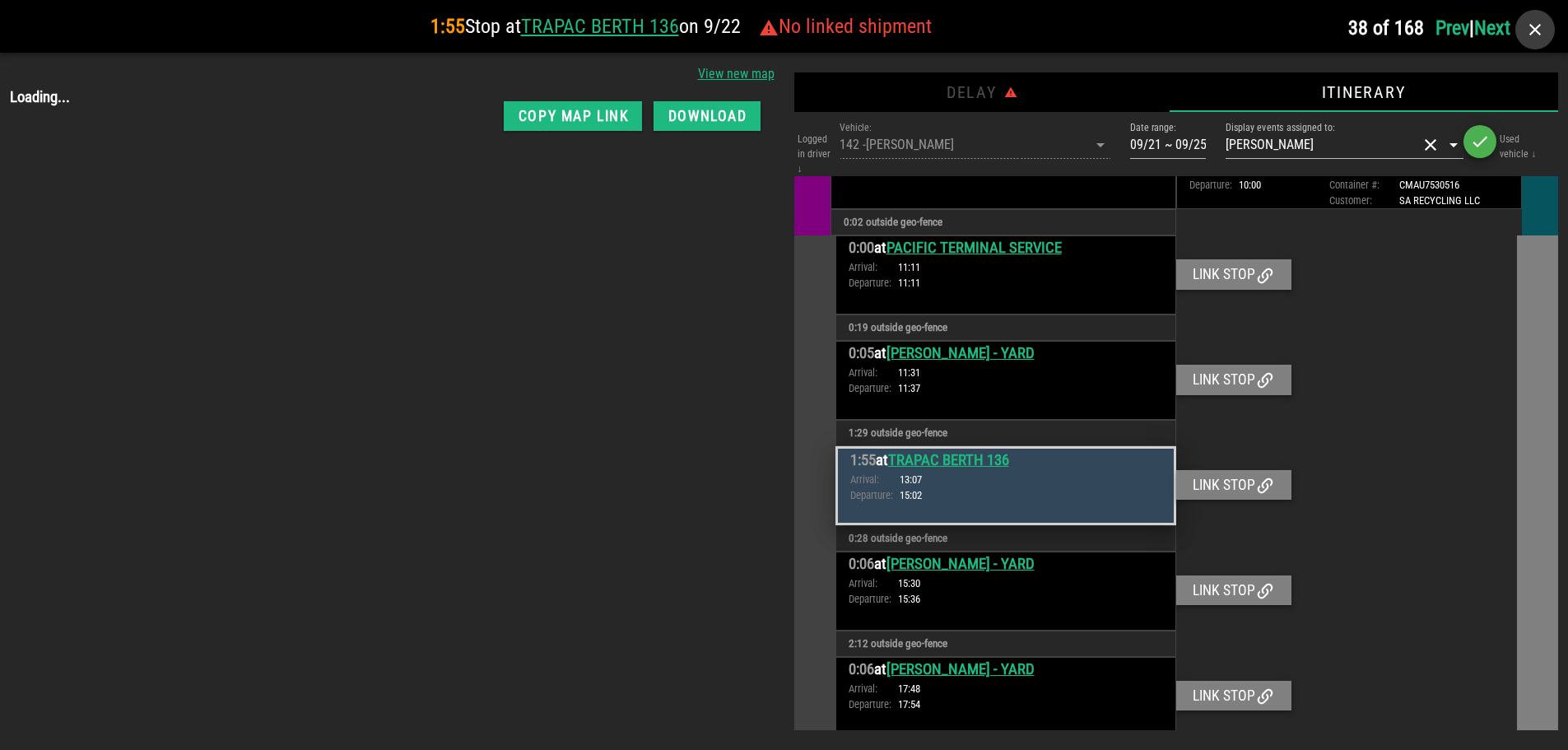
click at [1540, 32] on icon "button" at bounding box center [1535, 30] width 20 height 20
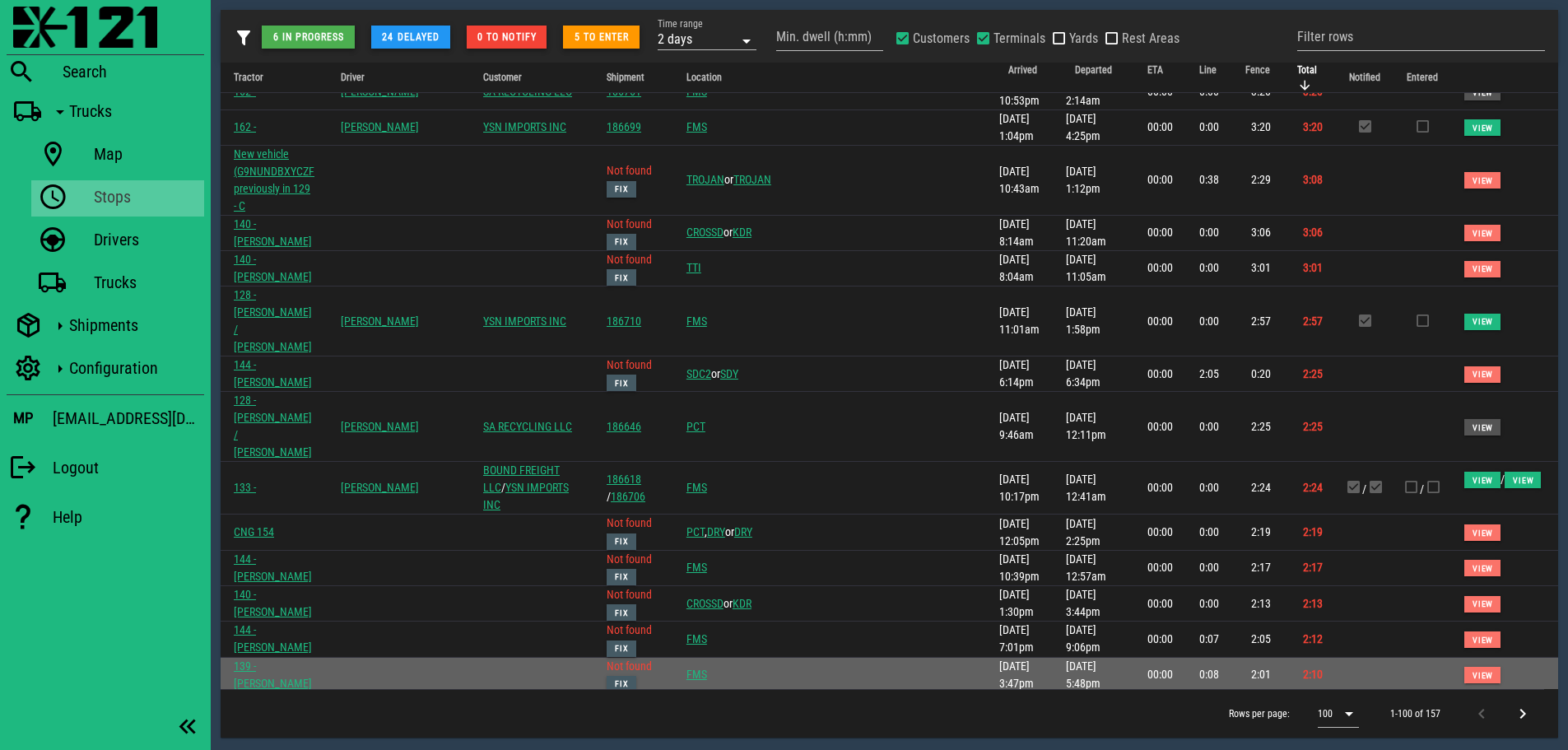
scroll to position [493, 0]
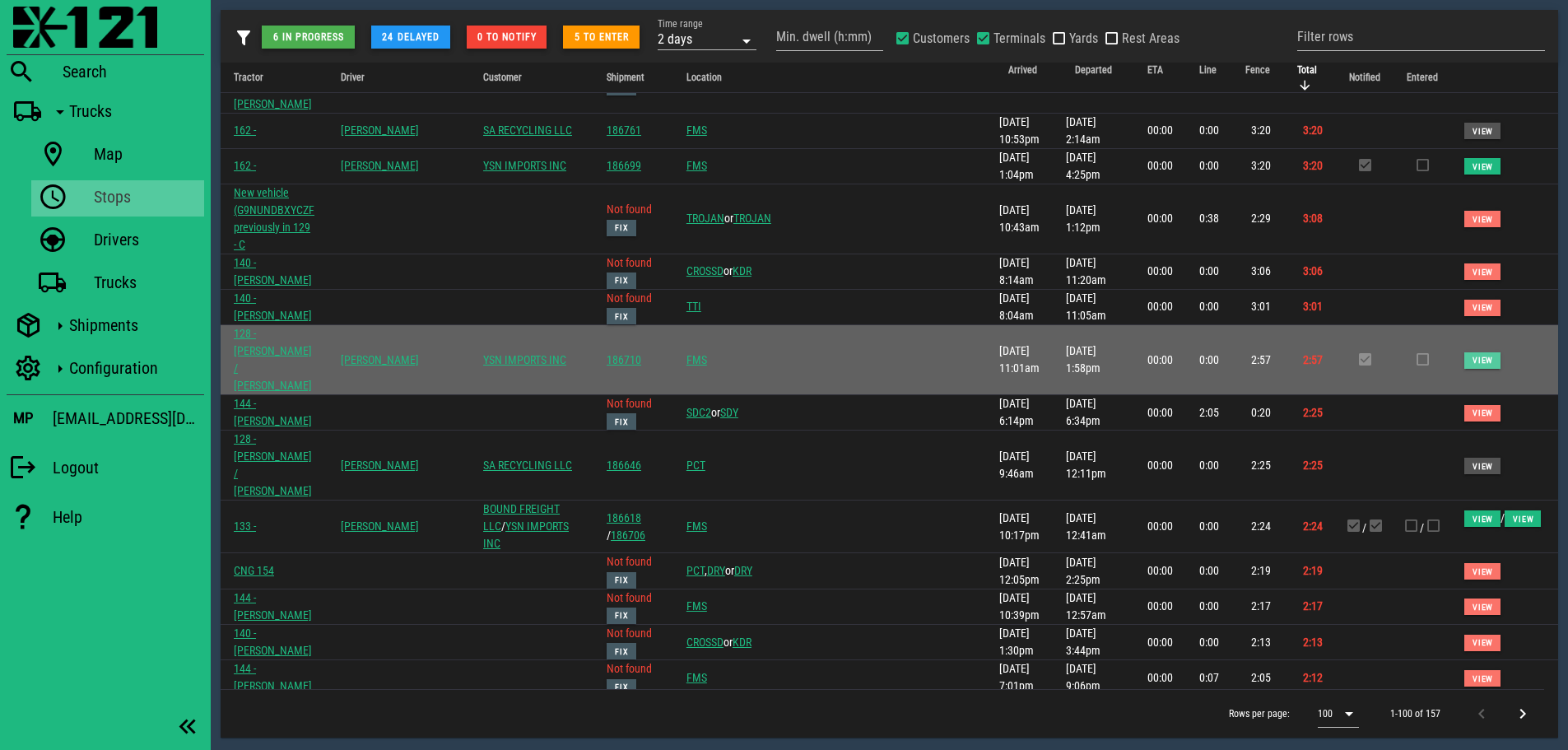
click at [1464, 352] on button "View" at bounding box center [1482, 361] width 36 height 17
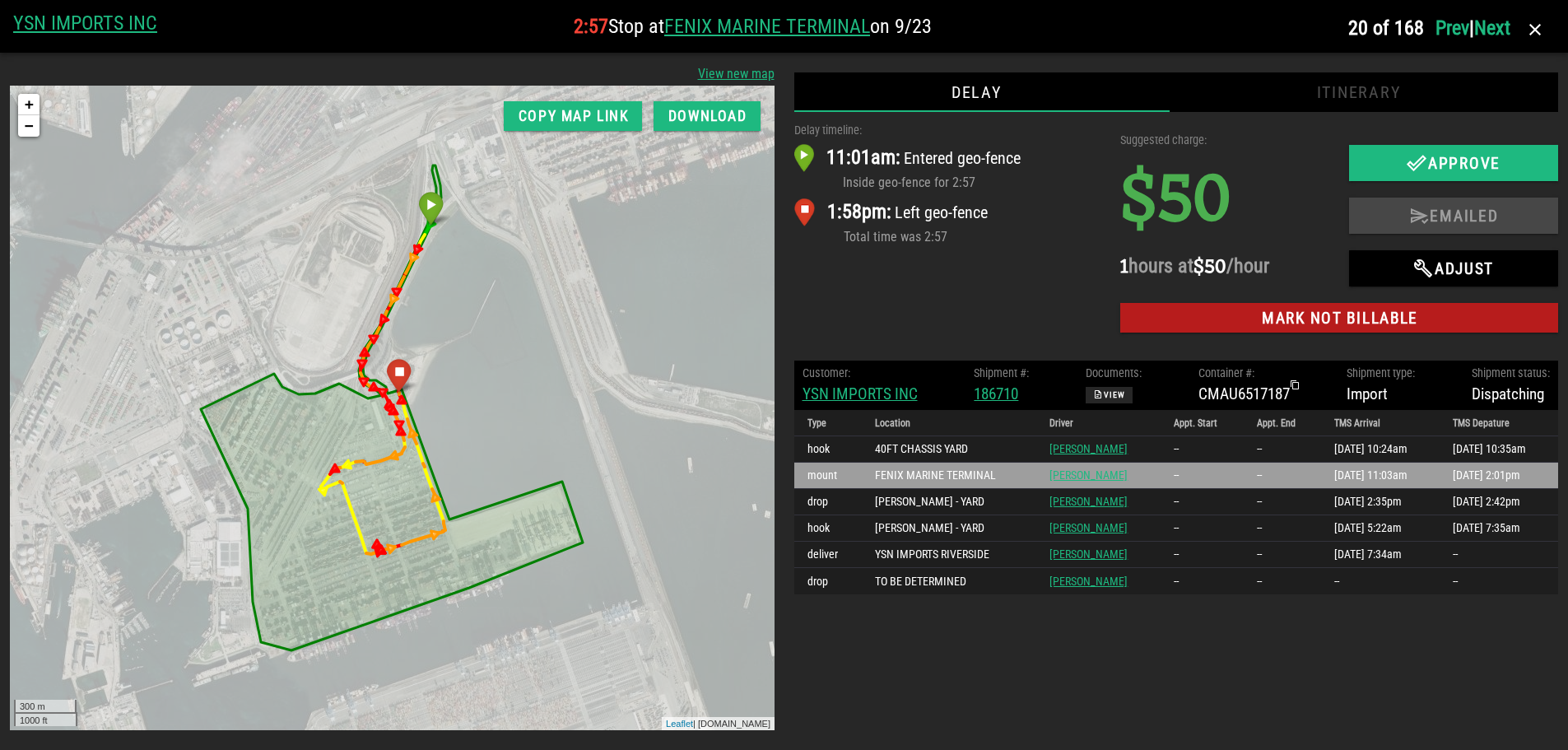
scroll to position [0, 0]
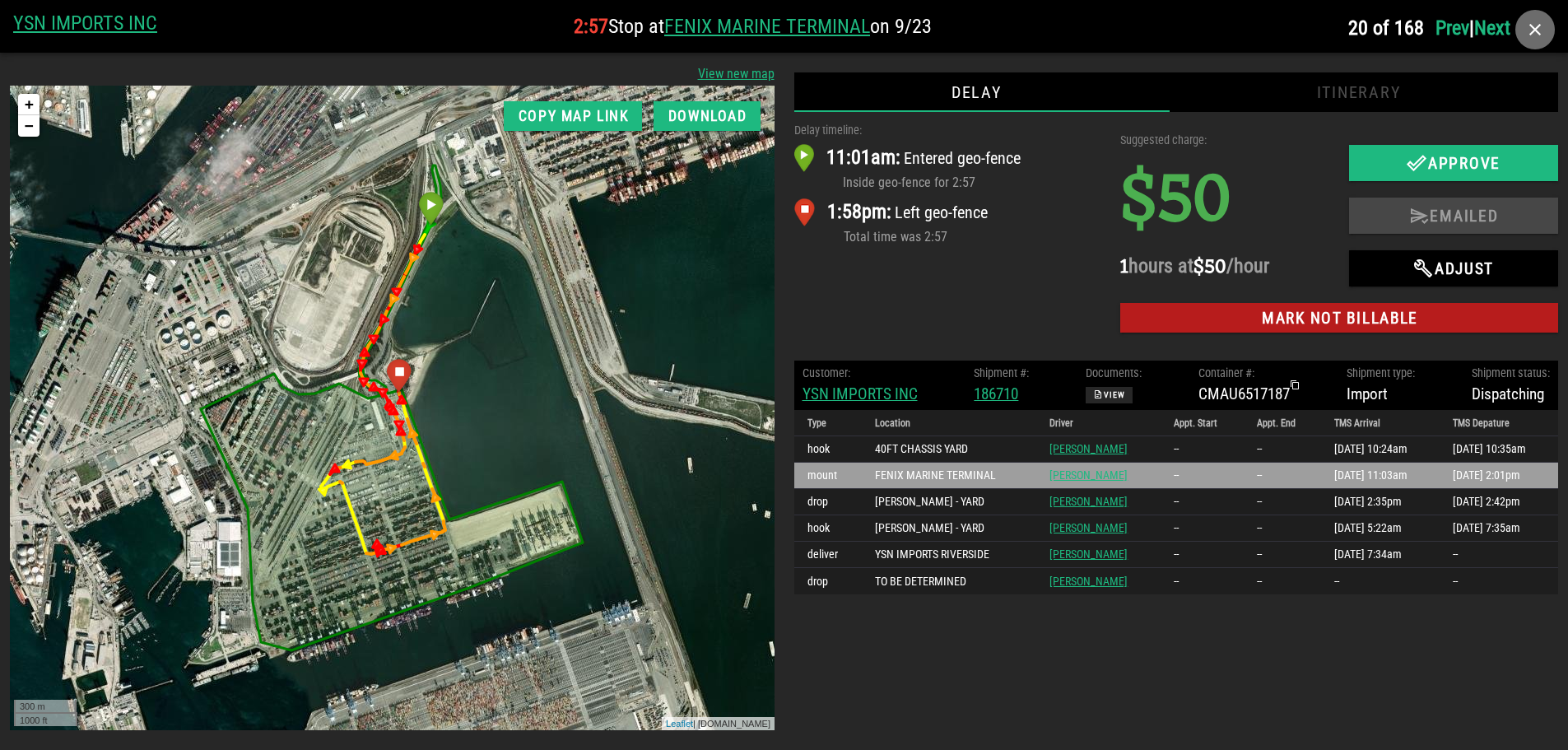
click at [1531, 29] on icon "button" at bounding box center [1535, 30] width 20 height 20
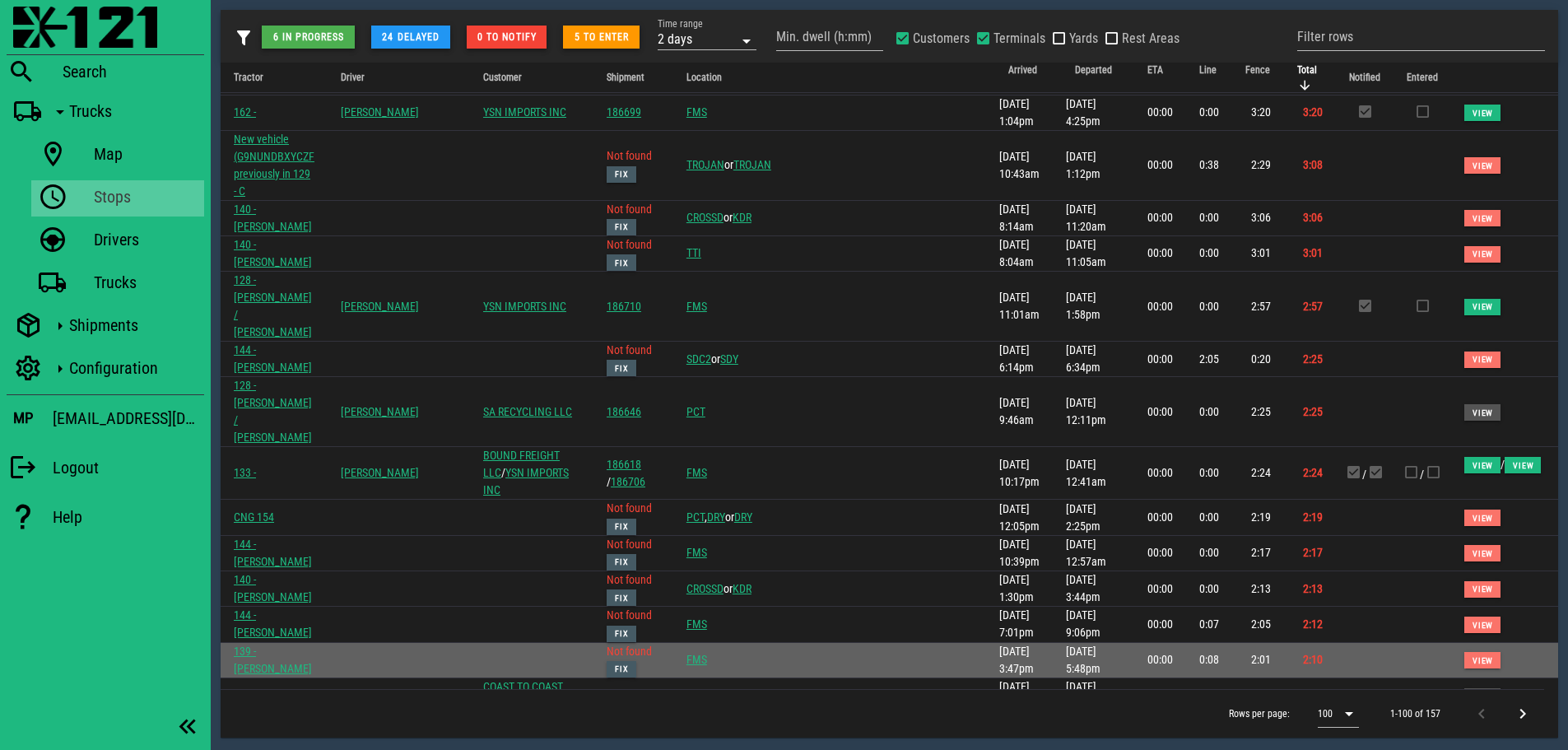
scroll to position [576, 0]
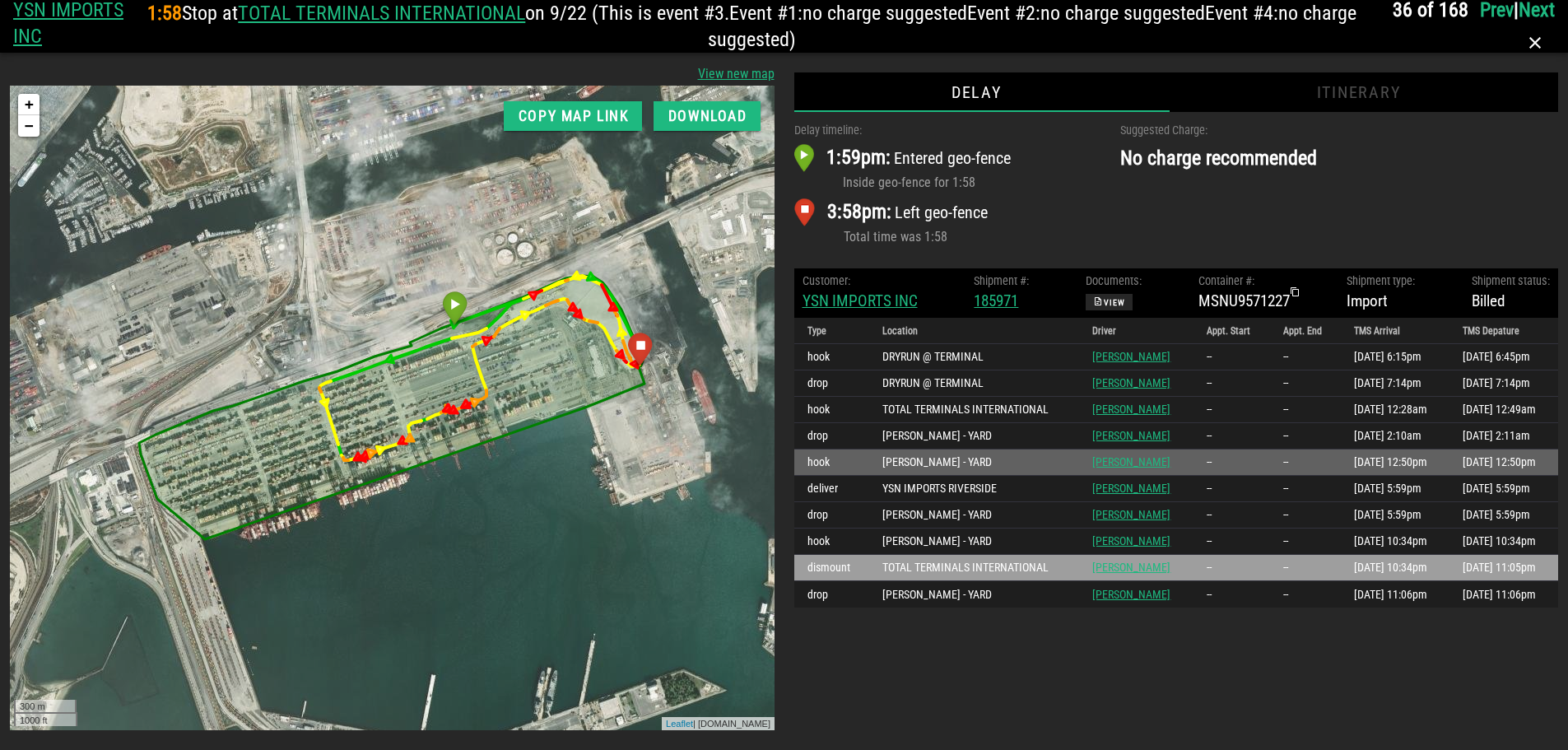
scroll to position [0, 0]
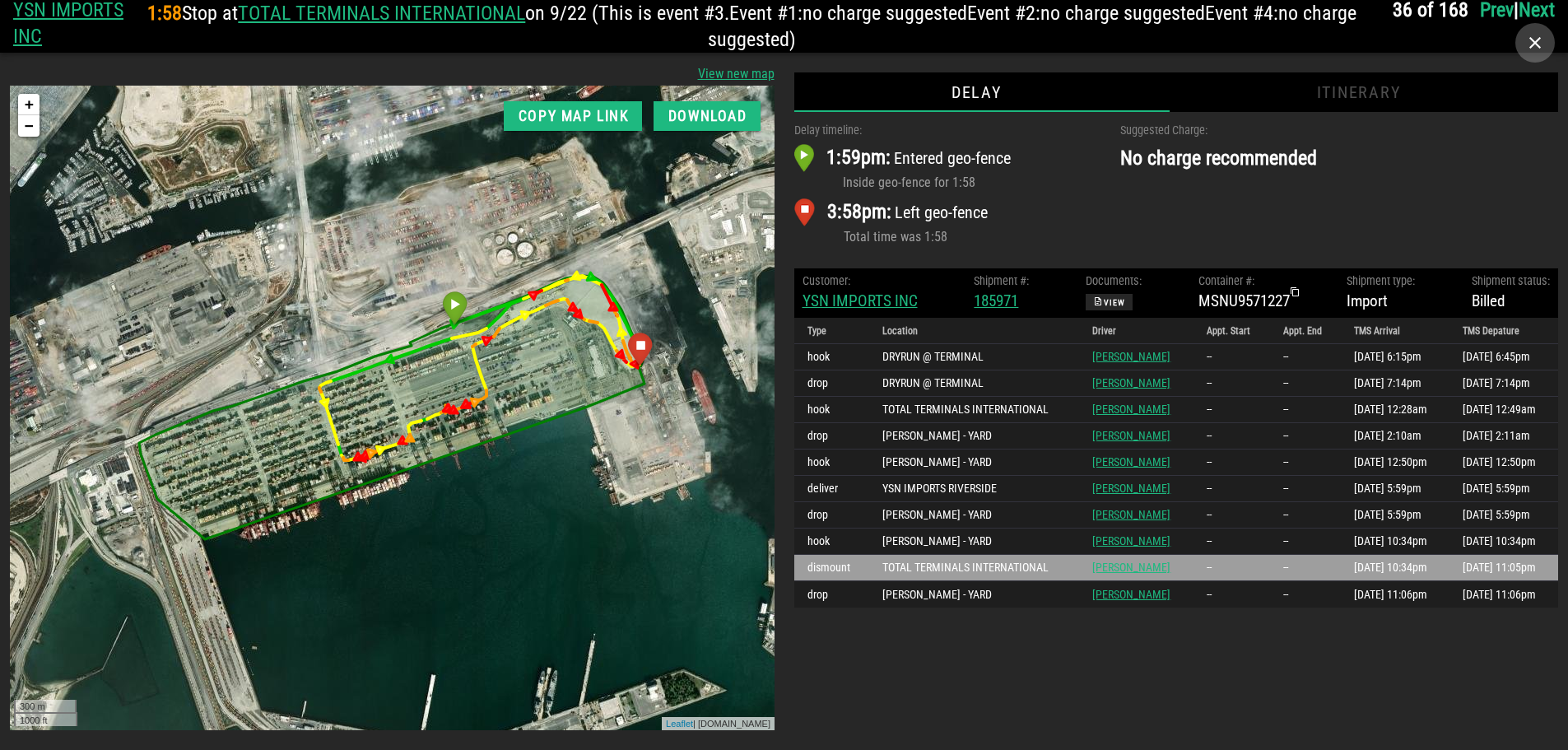
click at [1526, 47] on icon "button" at bounding box center [1535, 43] width 20 height 20
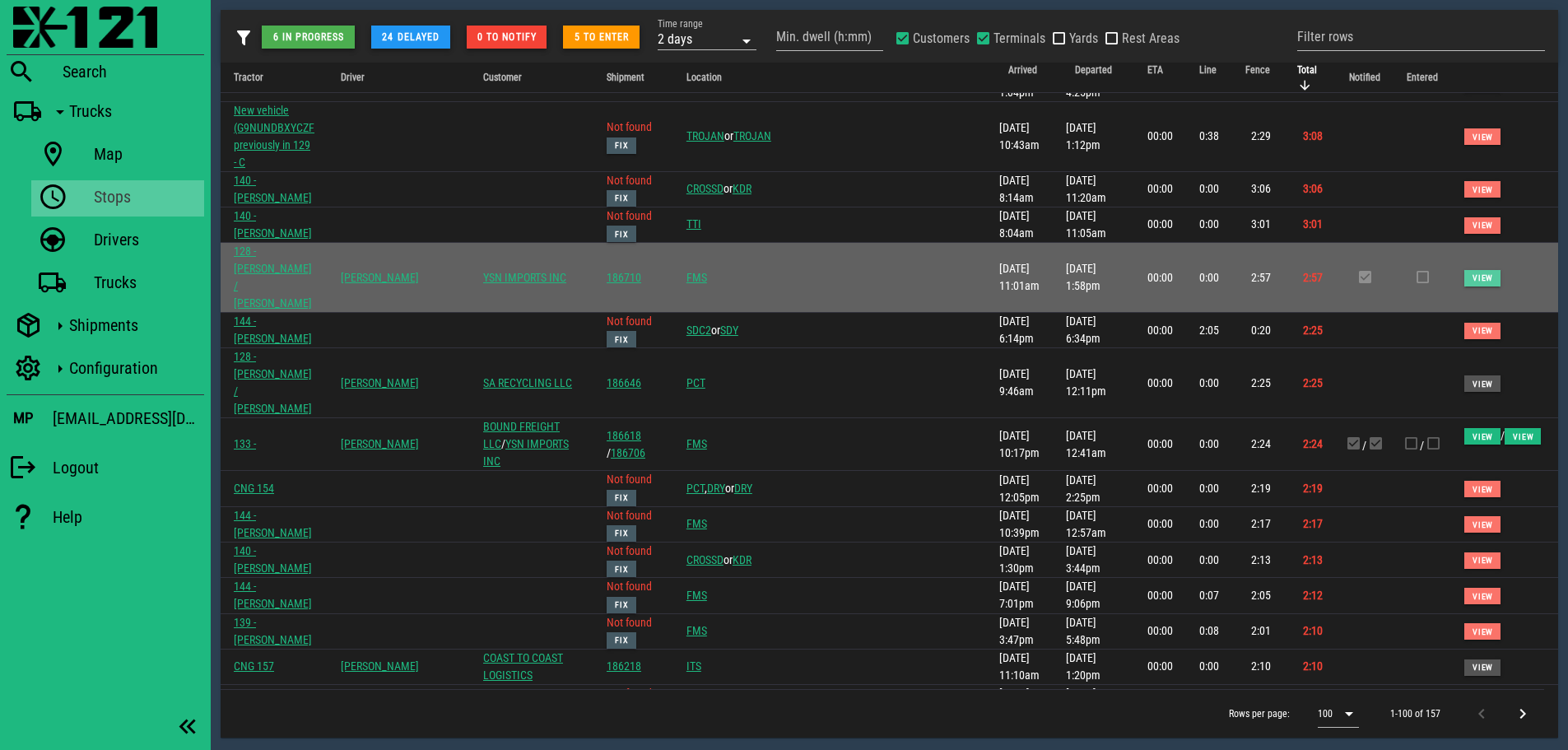
click at [1471, 273] on span "View" at bounding box center [1482, 277] width 21 height 9
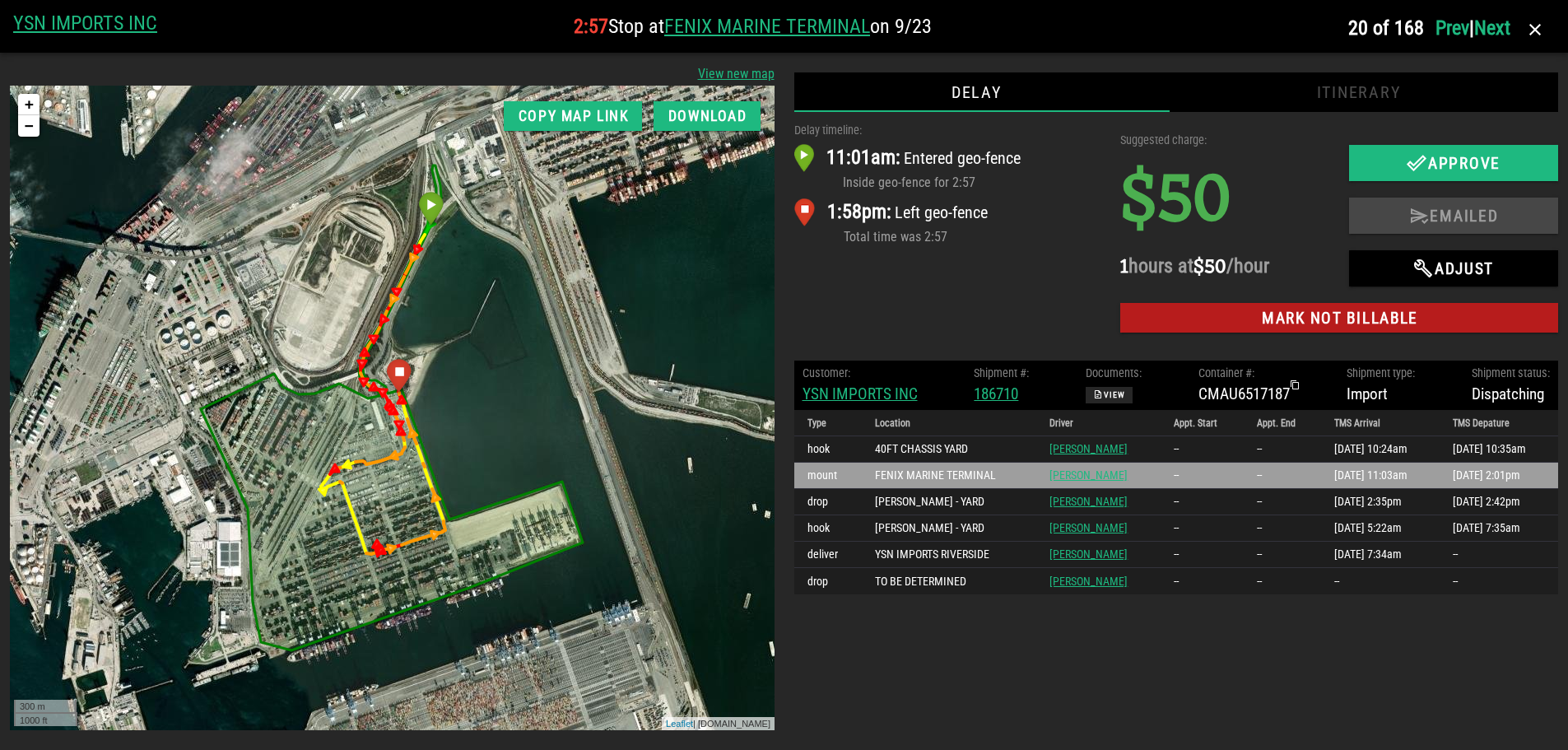
click at [1032, 280] on div "Delay timeline: 11:01am: Entered geo-fence Inside geo-fence for 2:57 1:58pm: Le…" at bounding box center [948, 231] width 327 height 238
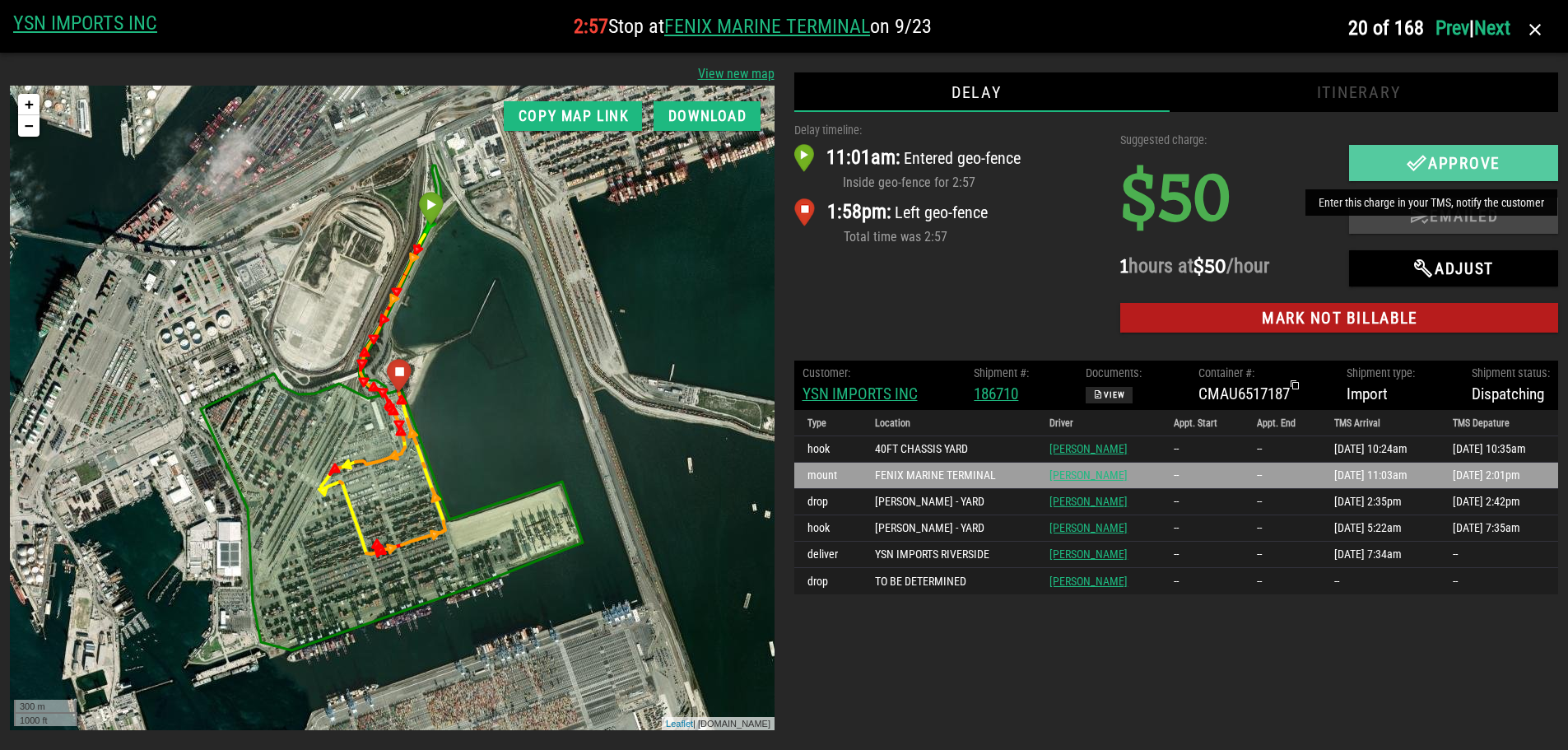
click at [1407, 163] on icon "button" at bounding box center [1417, 163] width 20 height 20
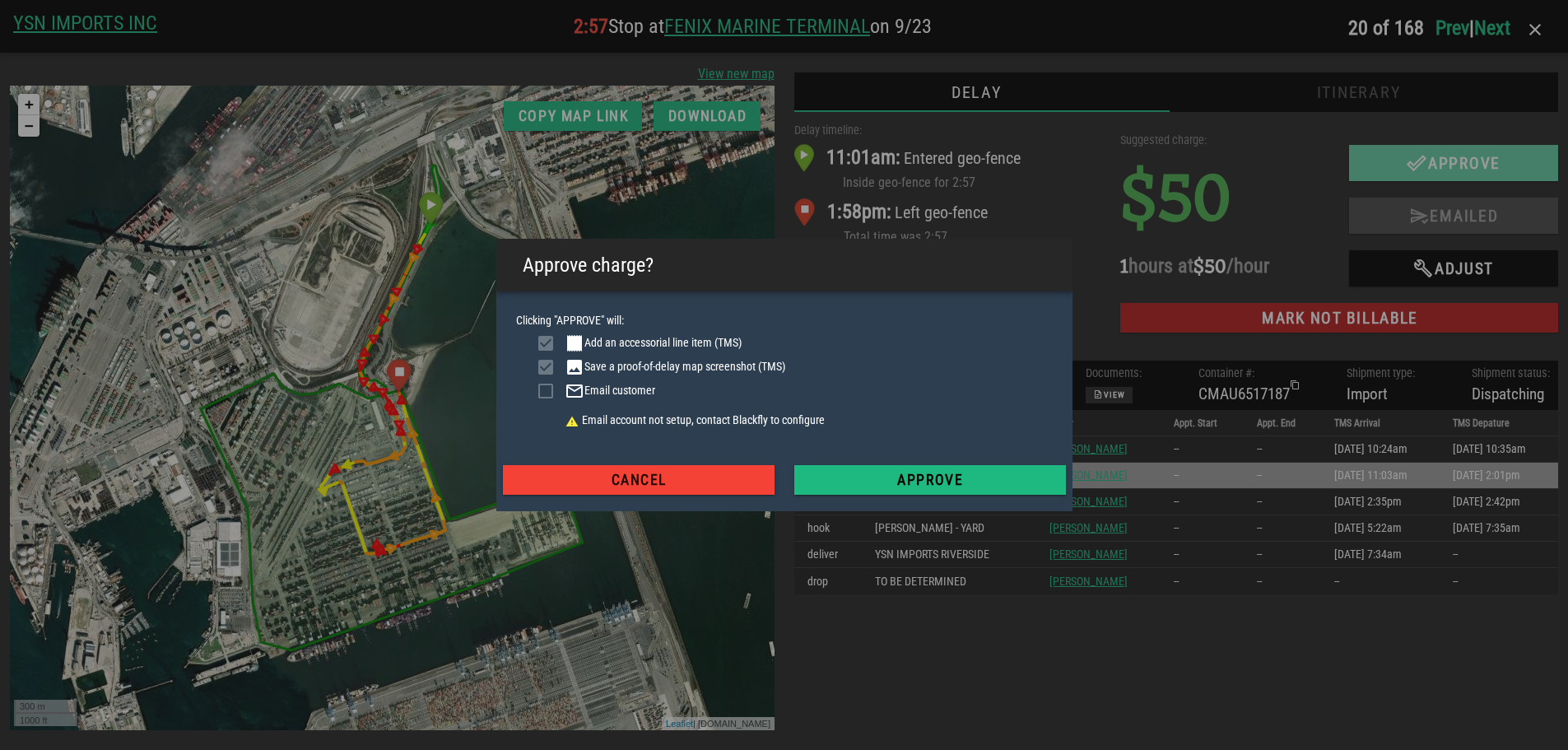
checkbox input "true"
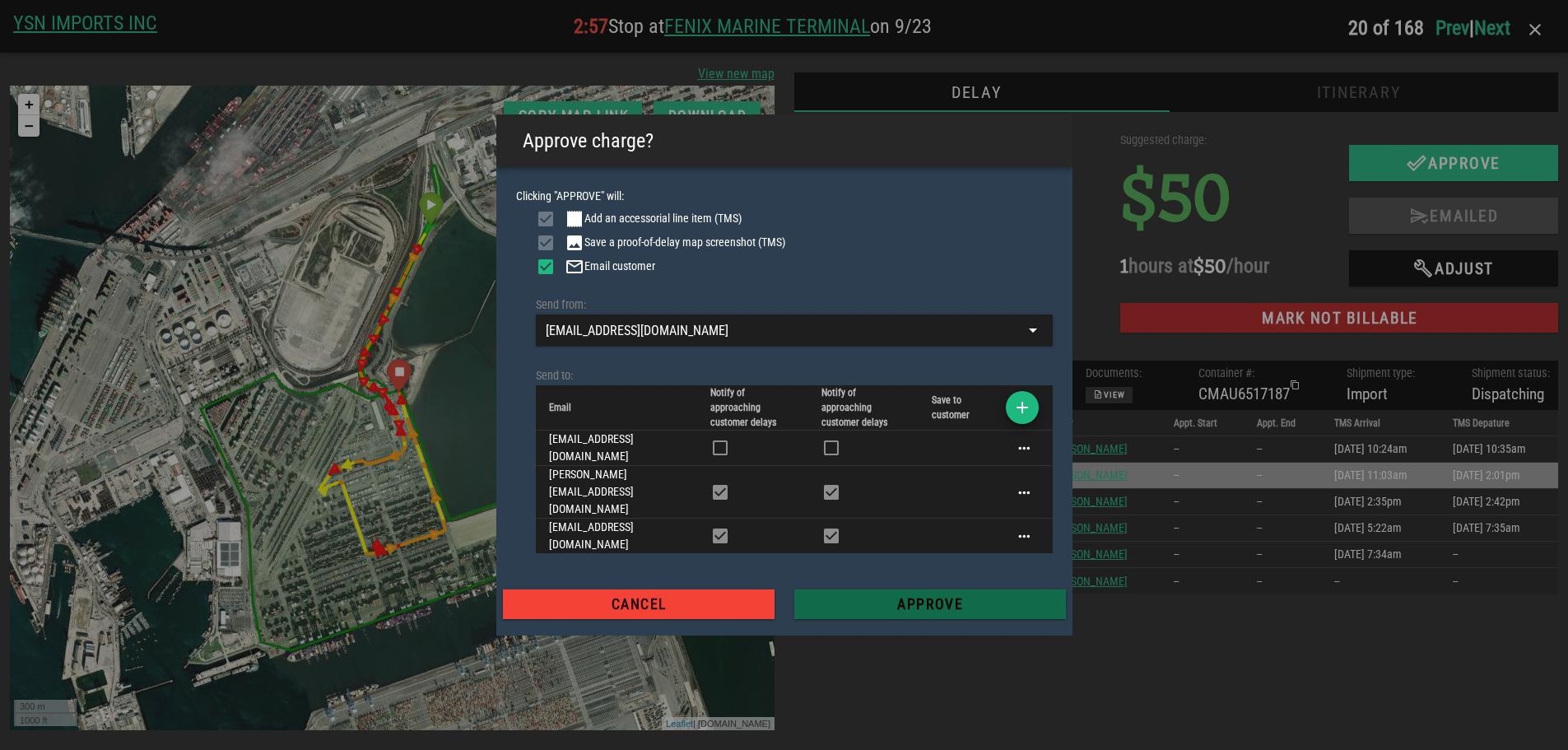
click at [937, 596] on span "Approve" at bounding box center [929, 604] width 245 height 17
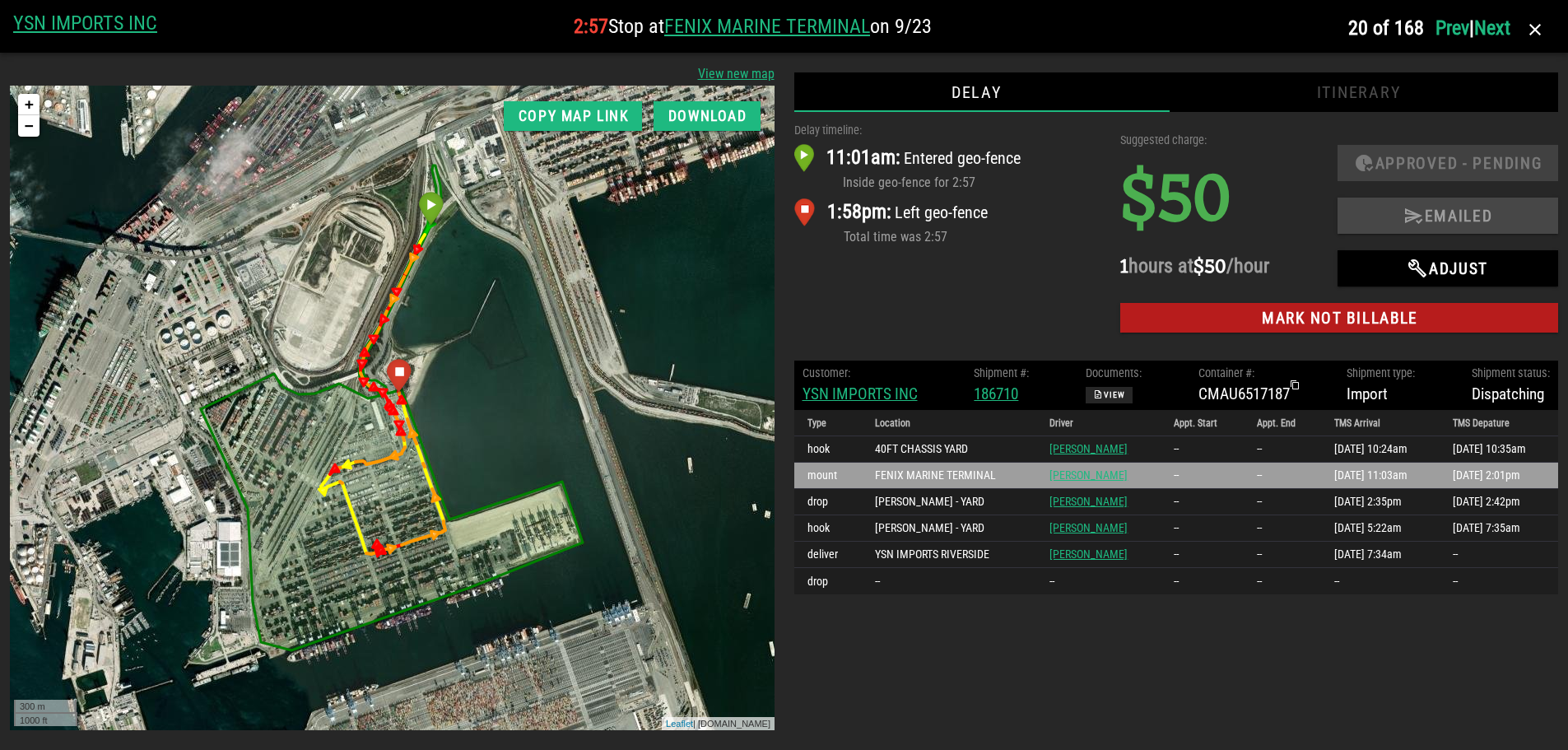
click at [1280, 657] on div "Delay timeline: 11:01am: Entered geo-fence Inside geo-fence for 2:57 1:58pm: Le…" at bounding box center [1176, 421] width 765 height 618
click at [1538, 28] on icon "button" at bounding box center [1535, 30] width 20 height 20
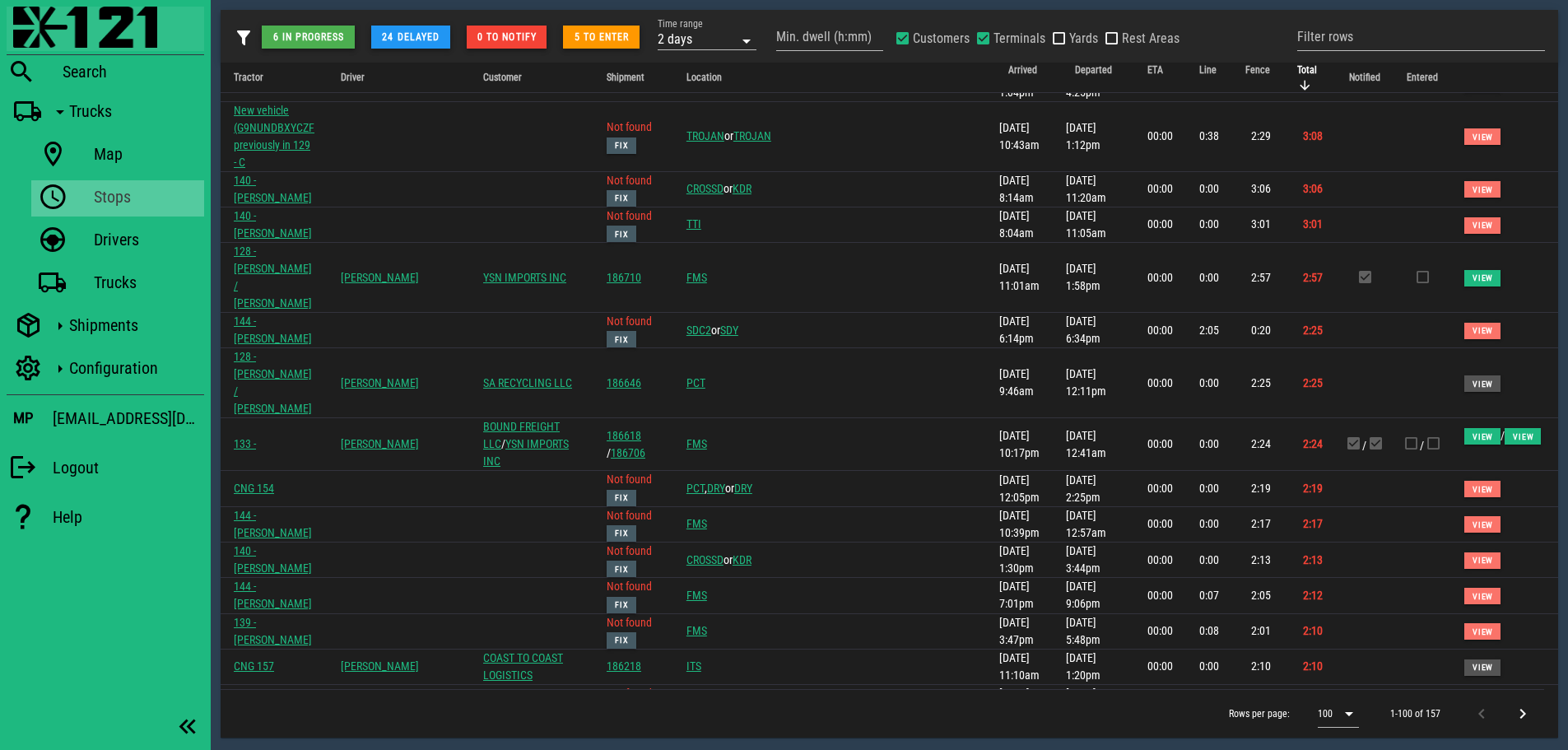
click at [30, 27] on img at bounding box center [85, 27] width 144 height 41
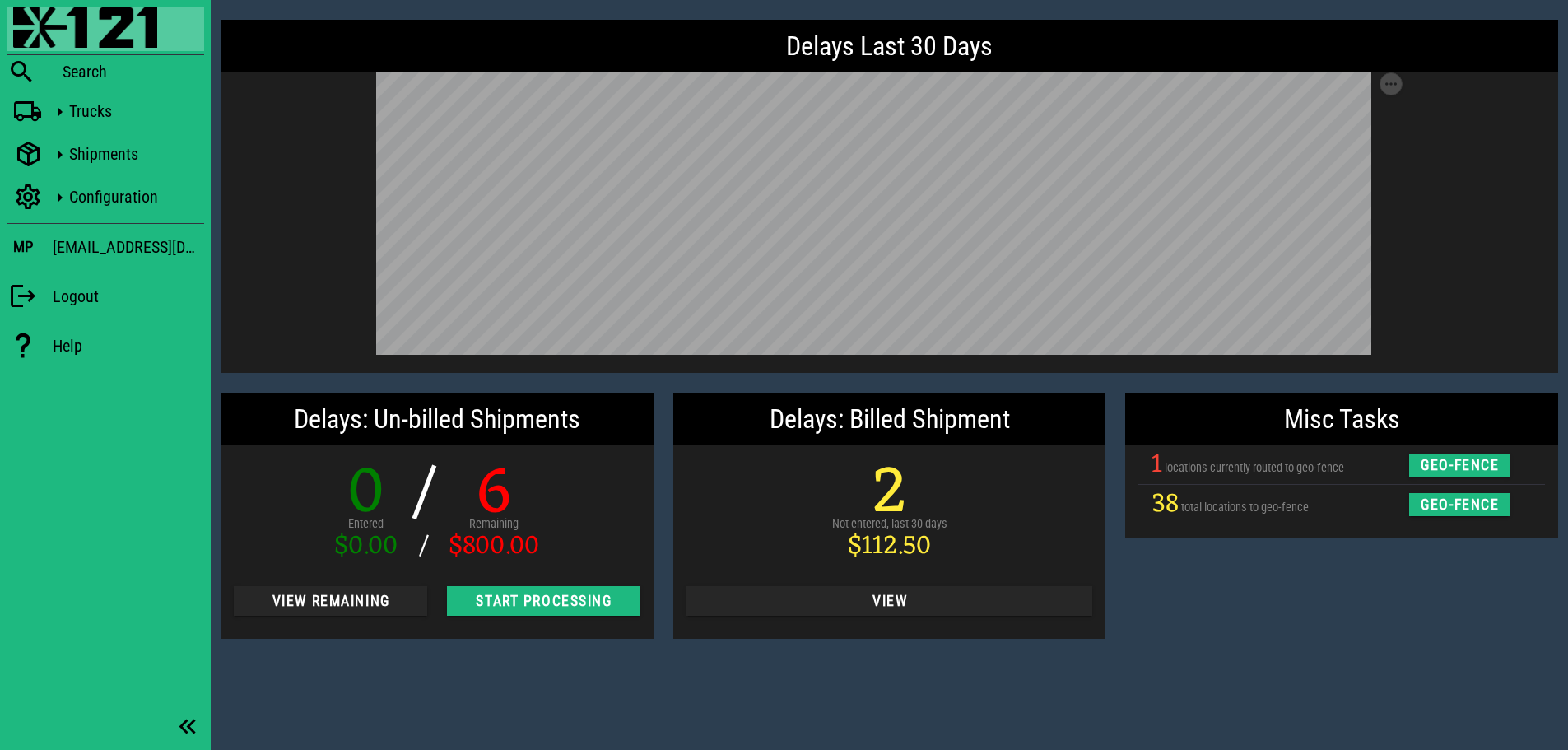
click at [449, 673] on div "Delays Last 30 Days Save as SVG Save as PNG Delays: Un-billed Shipments 0 Enter…" at bounding box center [889, 375] width 1358 height 750
click at [1226, 628] on div "Misc Tasks 1 locations currently routed to geo-fence geo-fence 38 total locatio…" at bounding box center [1341, 516] width 453 height 266
click at [923, 598] on span "View" at bounding box center [890, 601] width 380 height 17
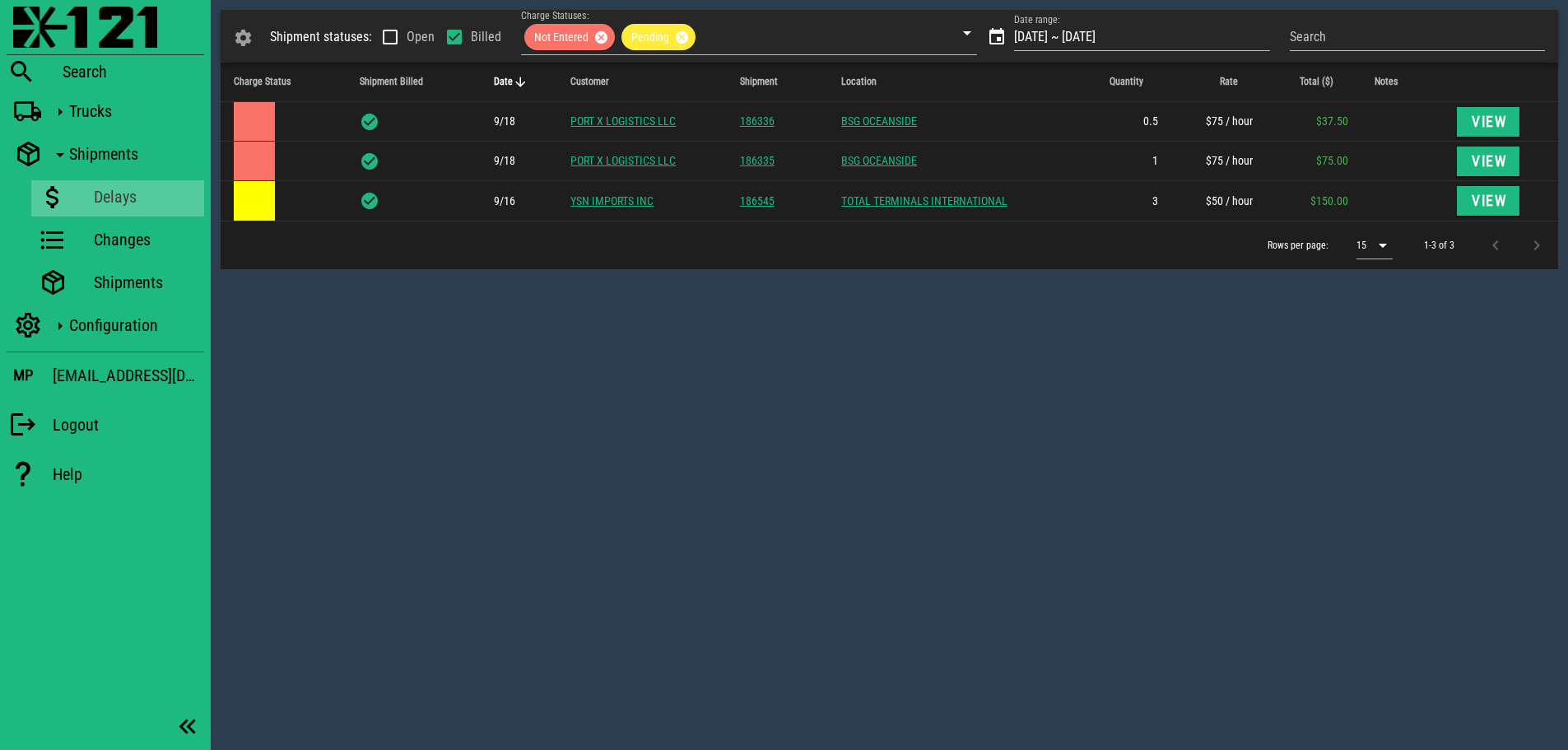
click at [690, 389] on div "Shipment statuses: Open Billed Charge Statuses: Not Entered Pending Date range:…" at bounding box center [889, 375] width 1358 height 750
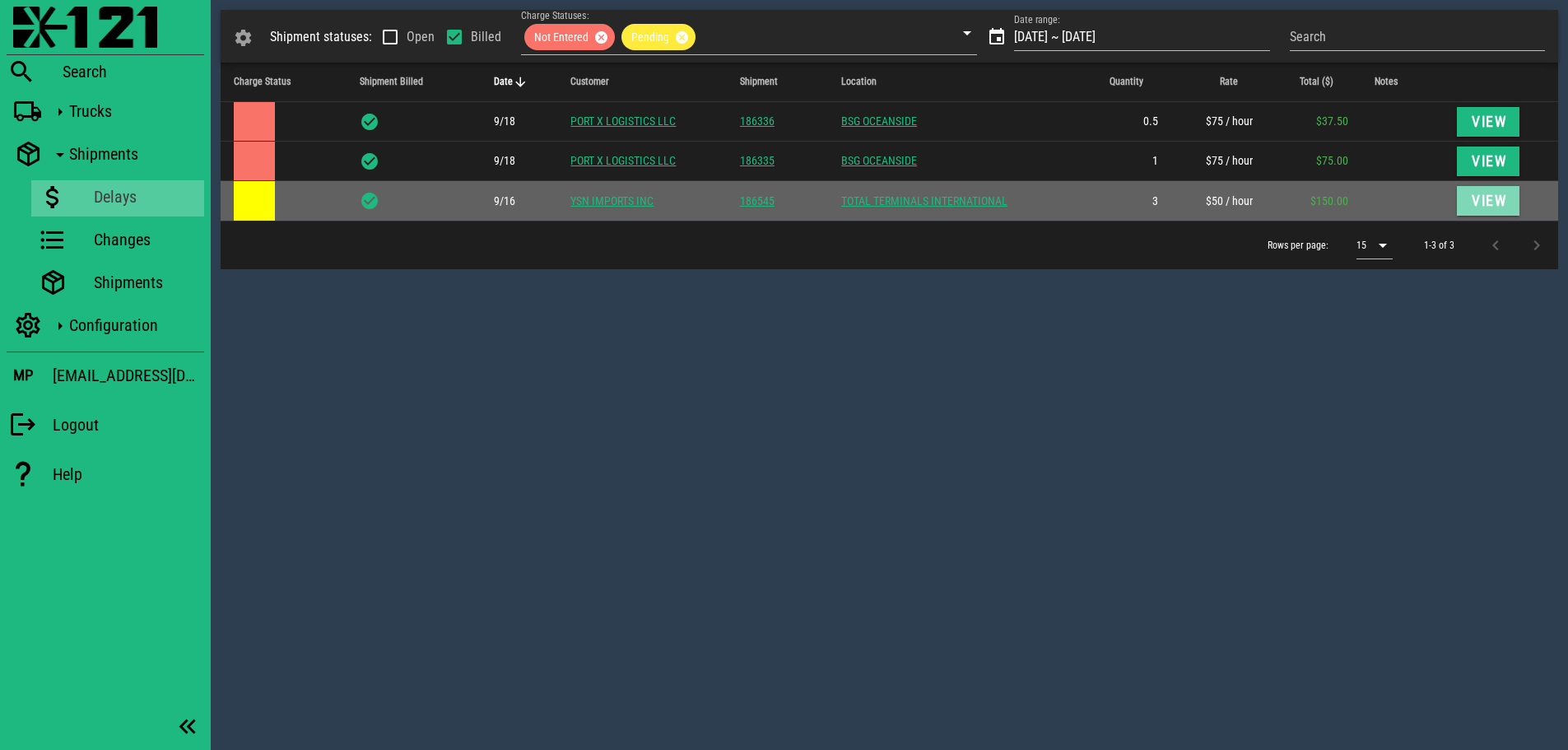
click at [1485, 201] on span "View" at bounding box center [1488, 200] width 36 height 17
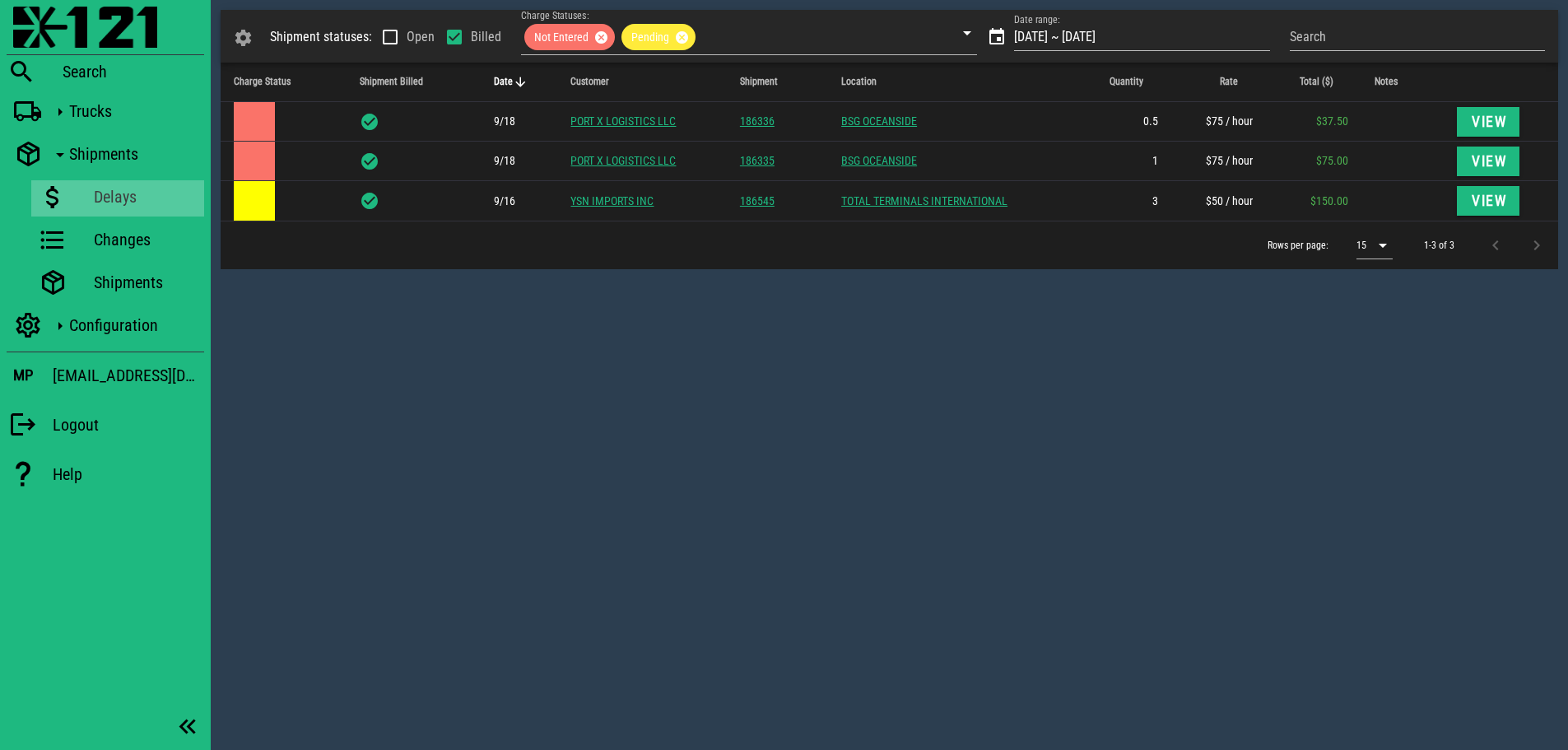
click at [528, 355] on div "Shipment statuses: Open Billed Charge Statuses: Not Entered Pending Date range:…" at bounding box center [889, 375] width 1358 height 750
click at [43, 24] on img at bounding box center [85, 27] width 144 height 41
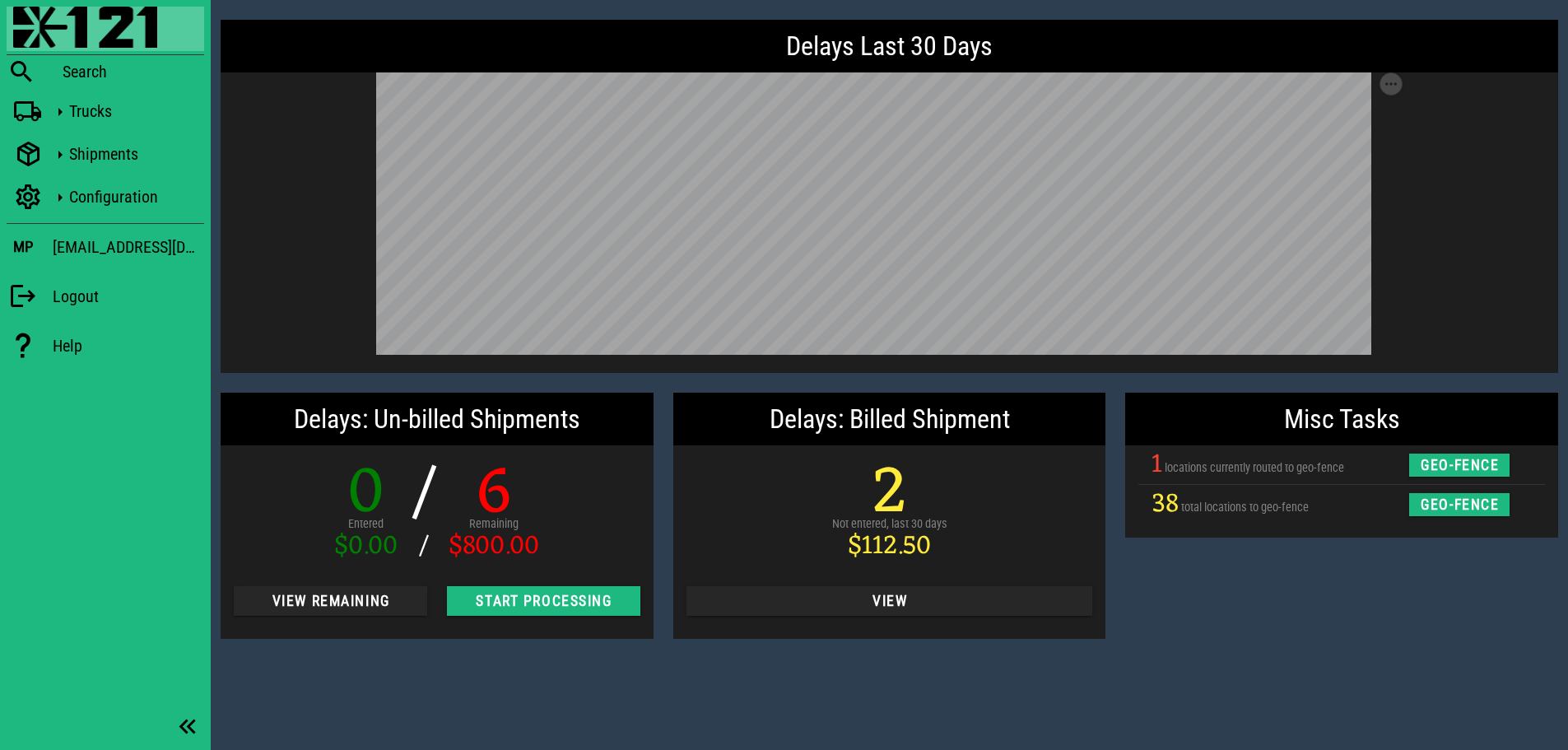
click at [1246, 614] on div "Misc Tasks 1 locations currently routed to geo-fence geo-fence 38 total locatio…" at bounding box center [1341, 516] width 453 height 266
click at [24, 67] on icon at bounding box center [21, 73] width 30 height 21
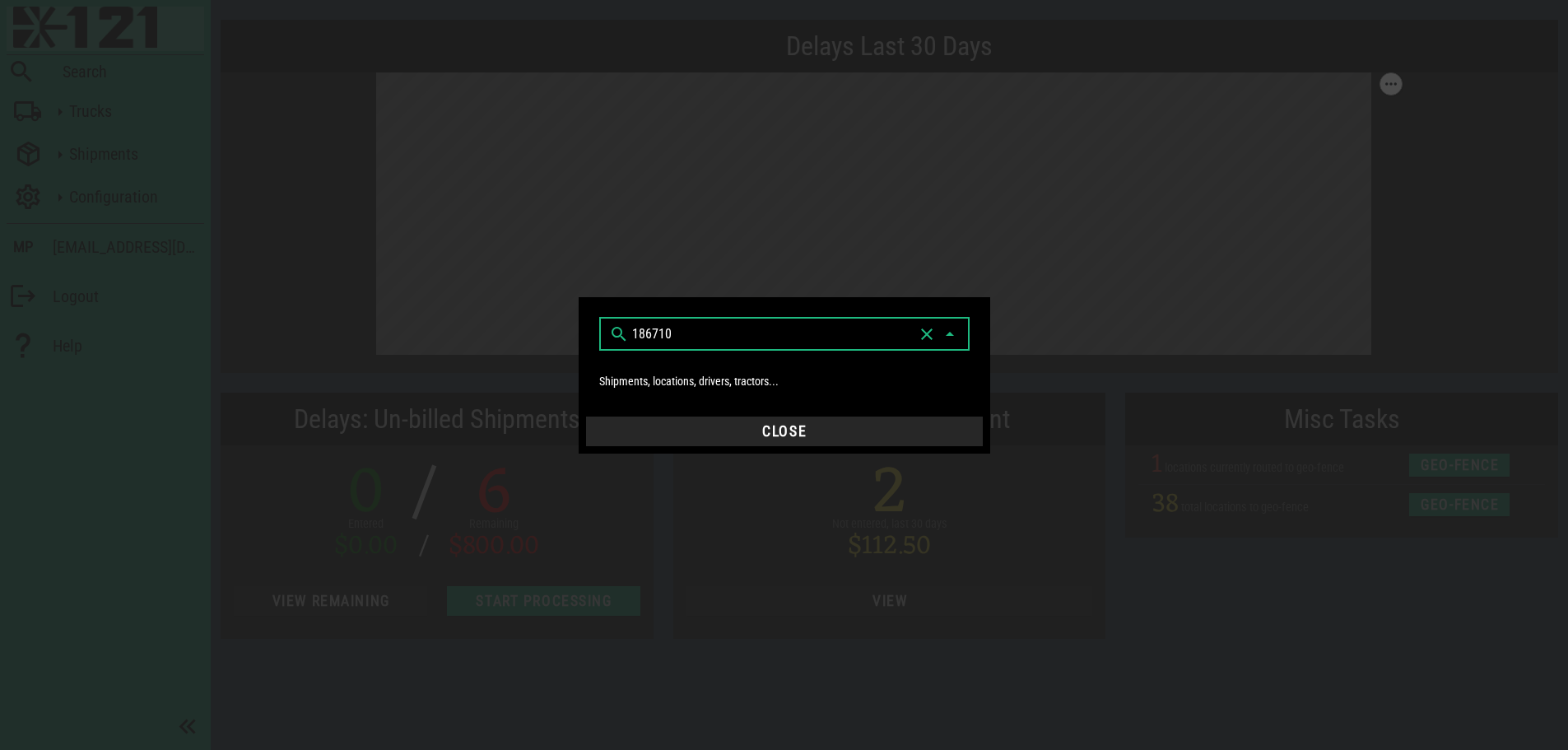
type input "186710"
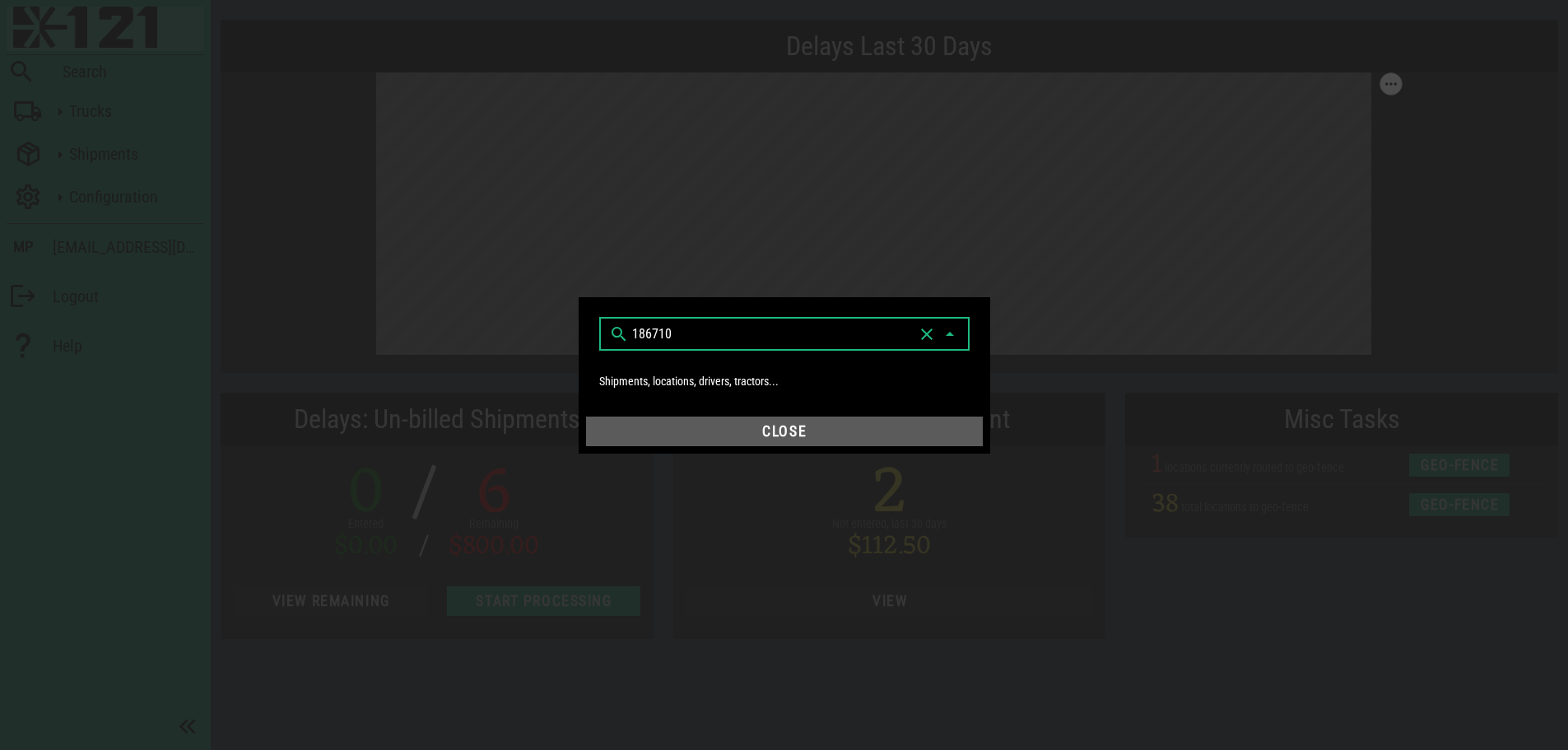
click at [828, 435] on span "Close" at bounding box center [784, 432] width 384 height 17
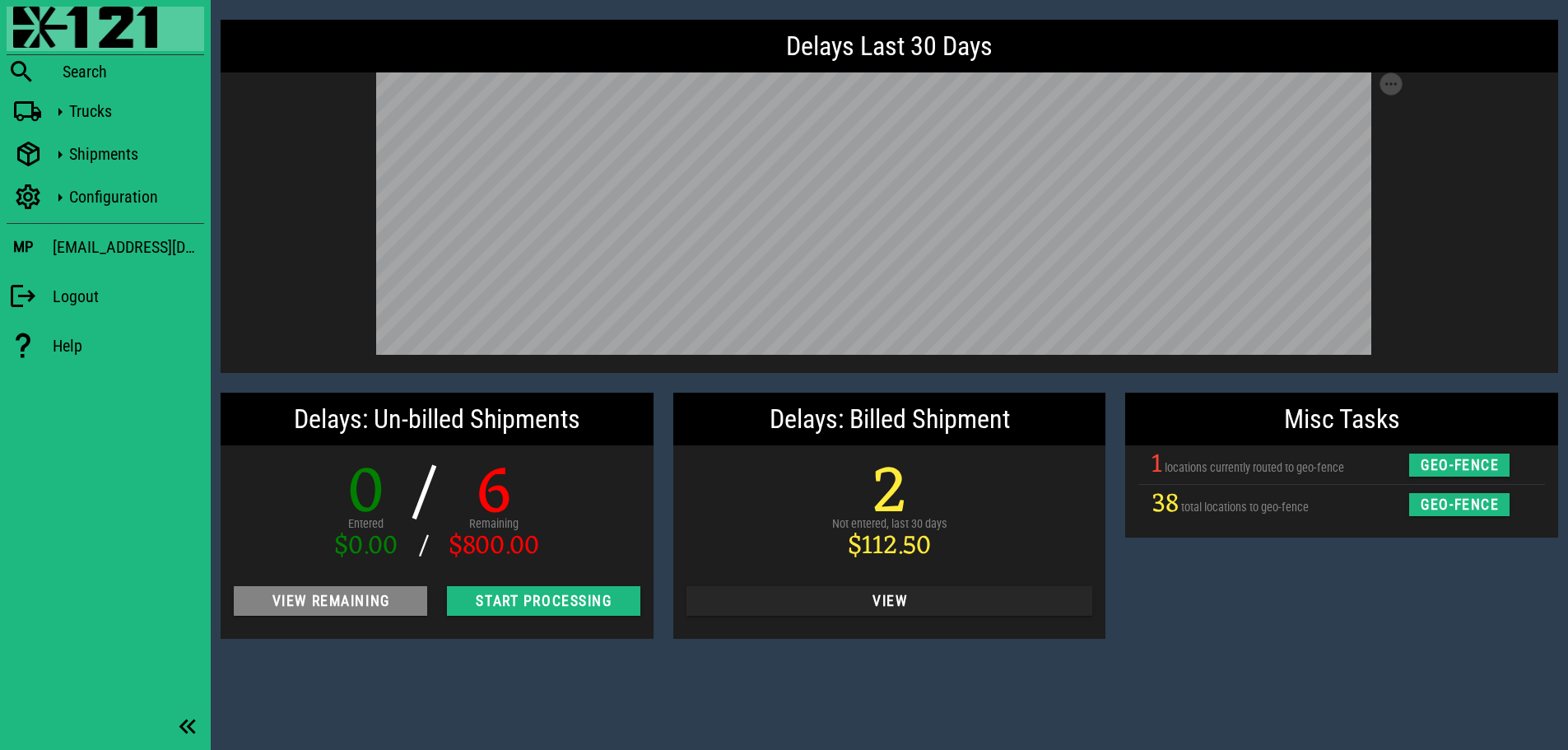
click at [390, 606] on span "View Remaining" at bounding box center [330, 601] width 167 height 17
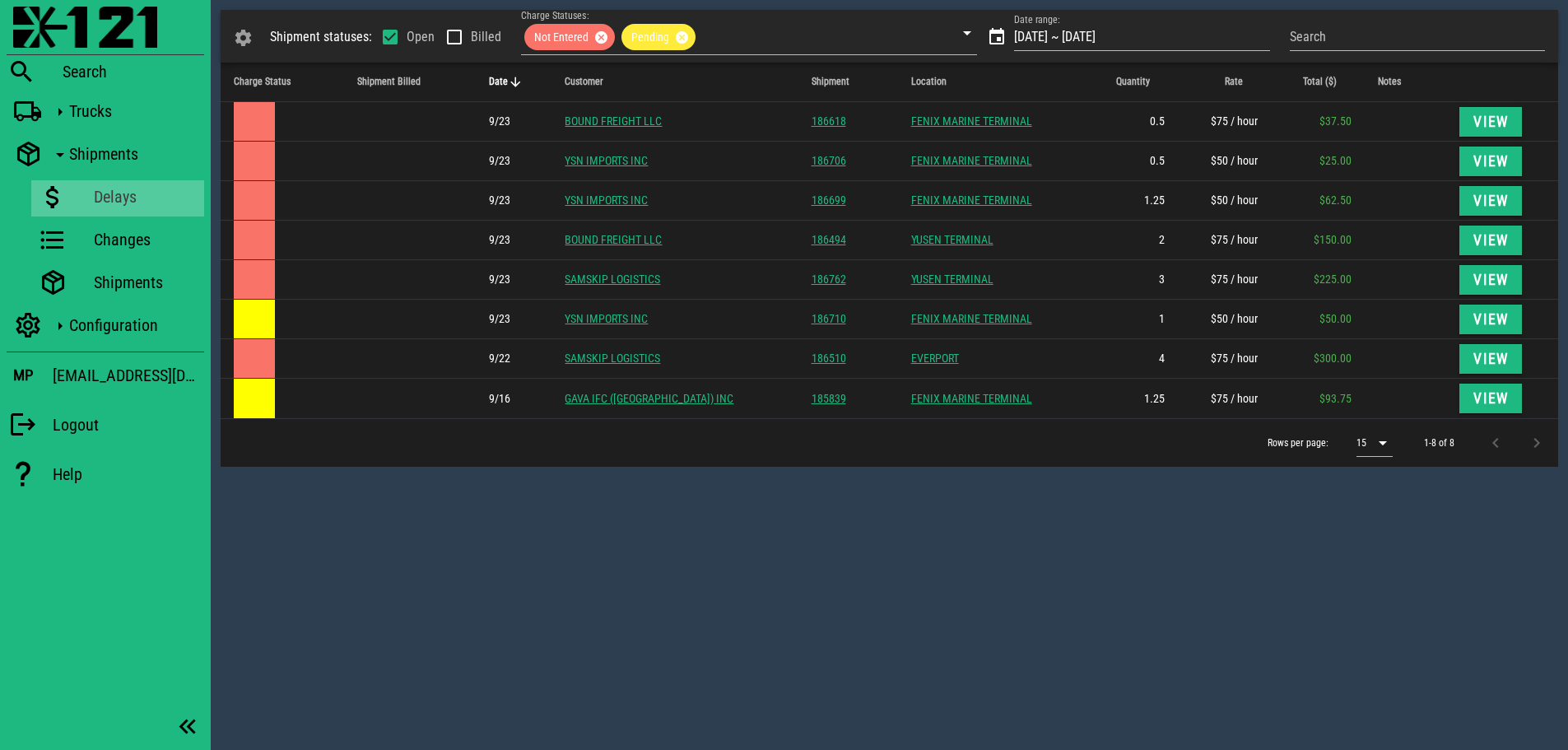
click at [798, 509] on div "Shipment statuses: Open Billed Charge Statuses: Not Entered Pending Date range:…" at bounding box center [889, 375] width 1358 height 750
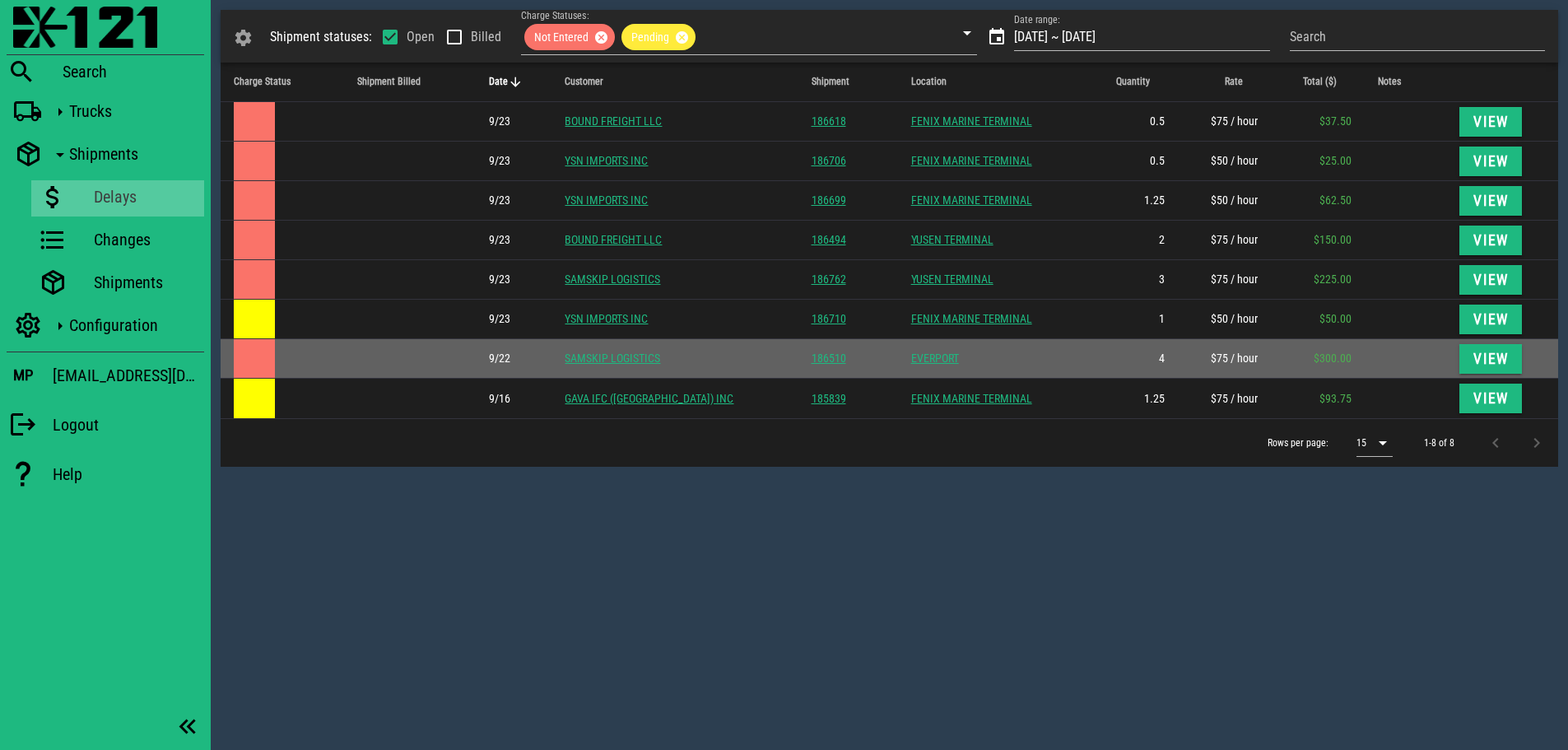
click at [1421, 350] on td at bounding box center [1405, 359] width 81 height 40
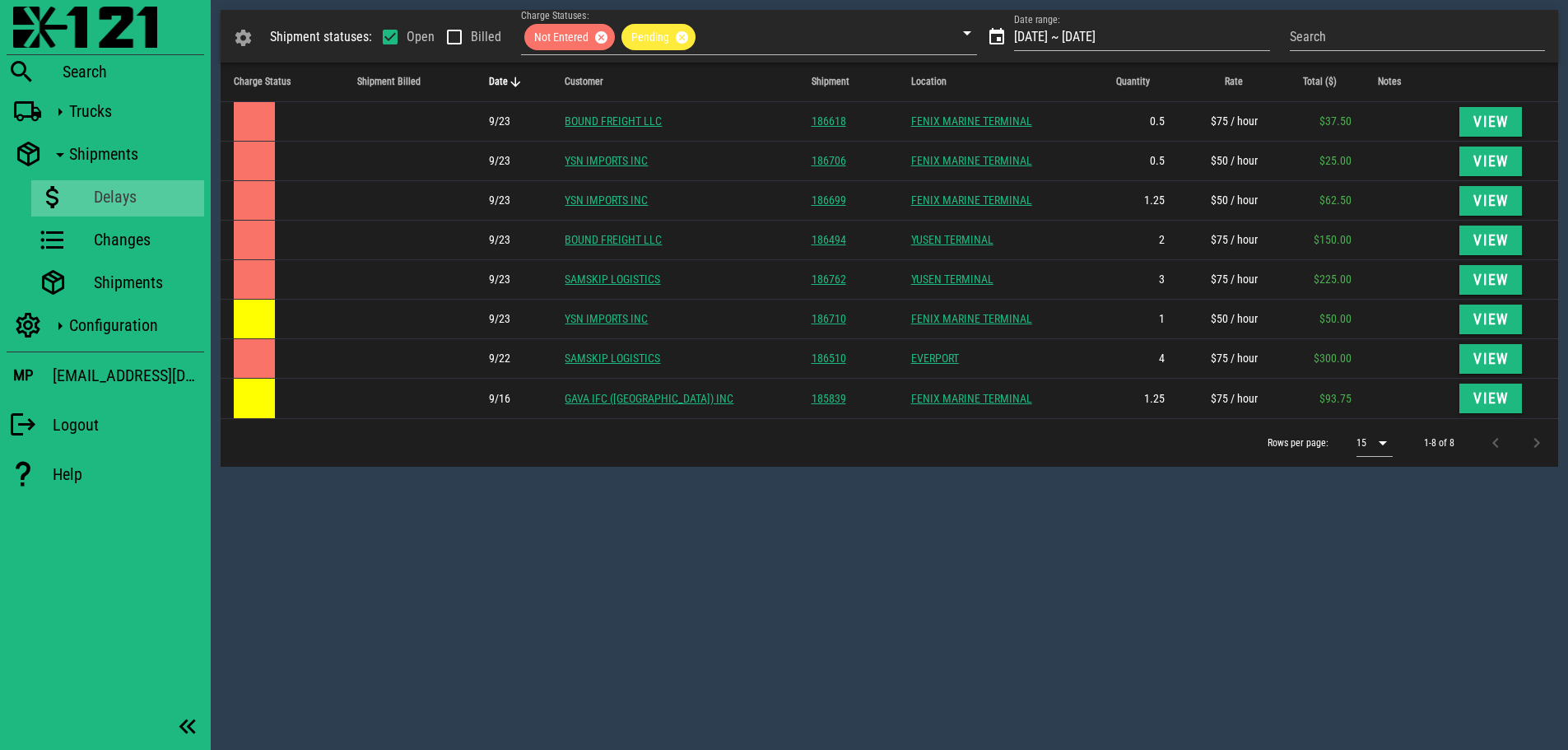
click at [487, 636] on div "Shipment statuses: Open Billed Charge Statuses: Not Entered Pending Date range:…" at bounding box center [889, 375] width 1358 height 750
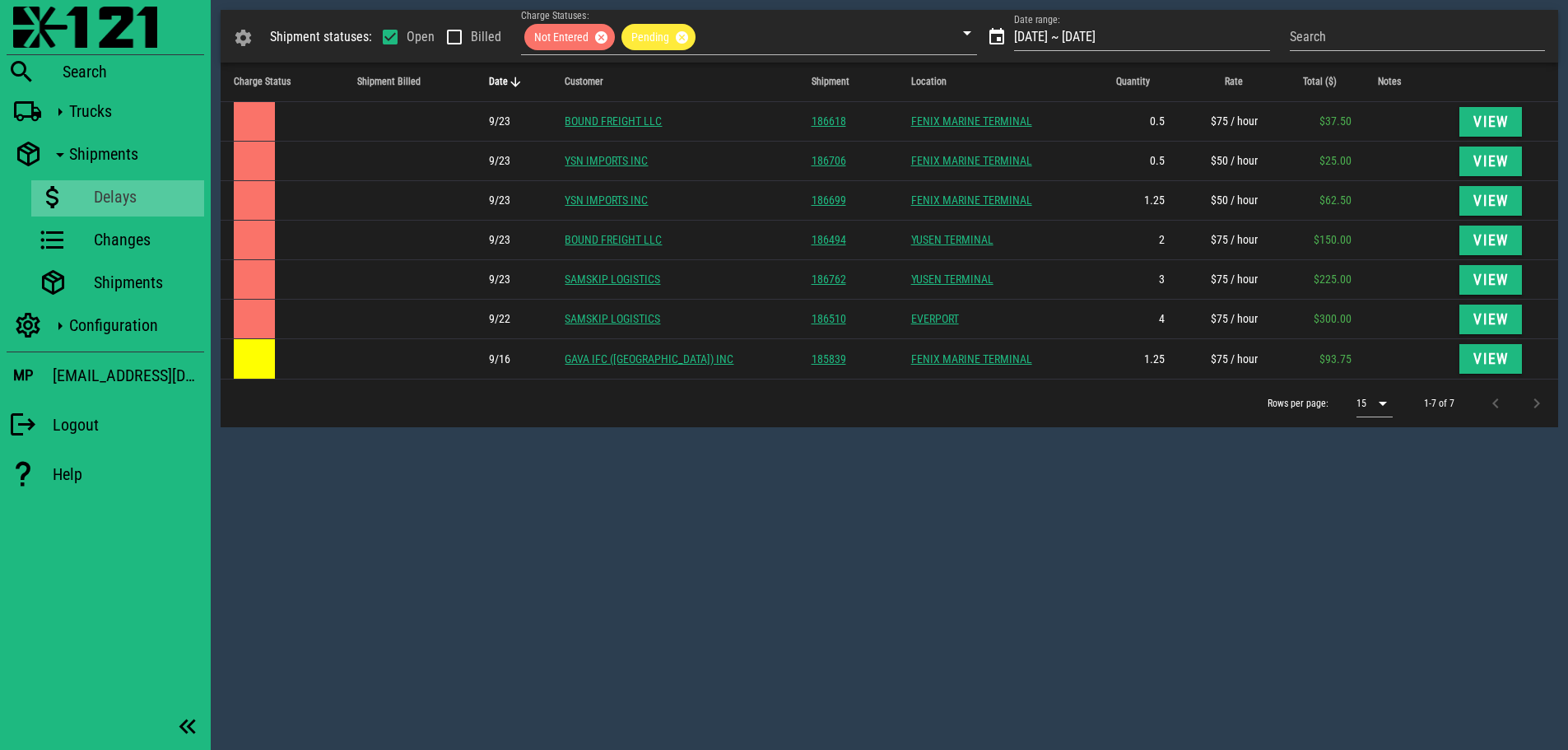
click at [776, 536] on div "Shipment statuses: Open Billed Charge Statuses: Not Entered Pending Date range:…" at bounding box center [889, 375] width 1358 height 750
click at [305, 507] on div "Shipment statuses: Open Billed Charge Statuses: Not Entered Pending Date range:…" at bounding box center [889, 375] width 1358 height 750
click at [330, 546] on div "Shipment statuses: Open Billed Charge Statuses: Not Entered Pending Date range:…" at bounding box center [889, 375] width 1358 height 750
click at [827, 539] on div "Shipment statuses: Open Billed Charge Statuses: Not Entered Pending Date range:…" at bounding box center [889, 375] width 1358 height 750
click at [29, 24] on img at bounding box center [85, 27] width 144 height 41
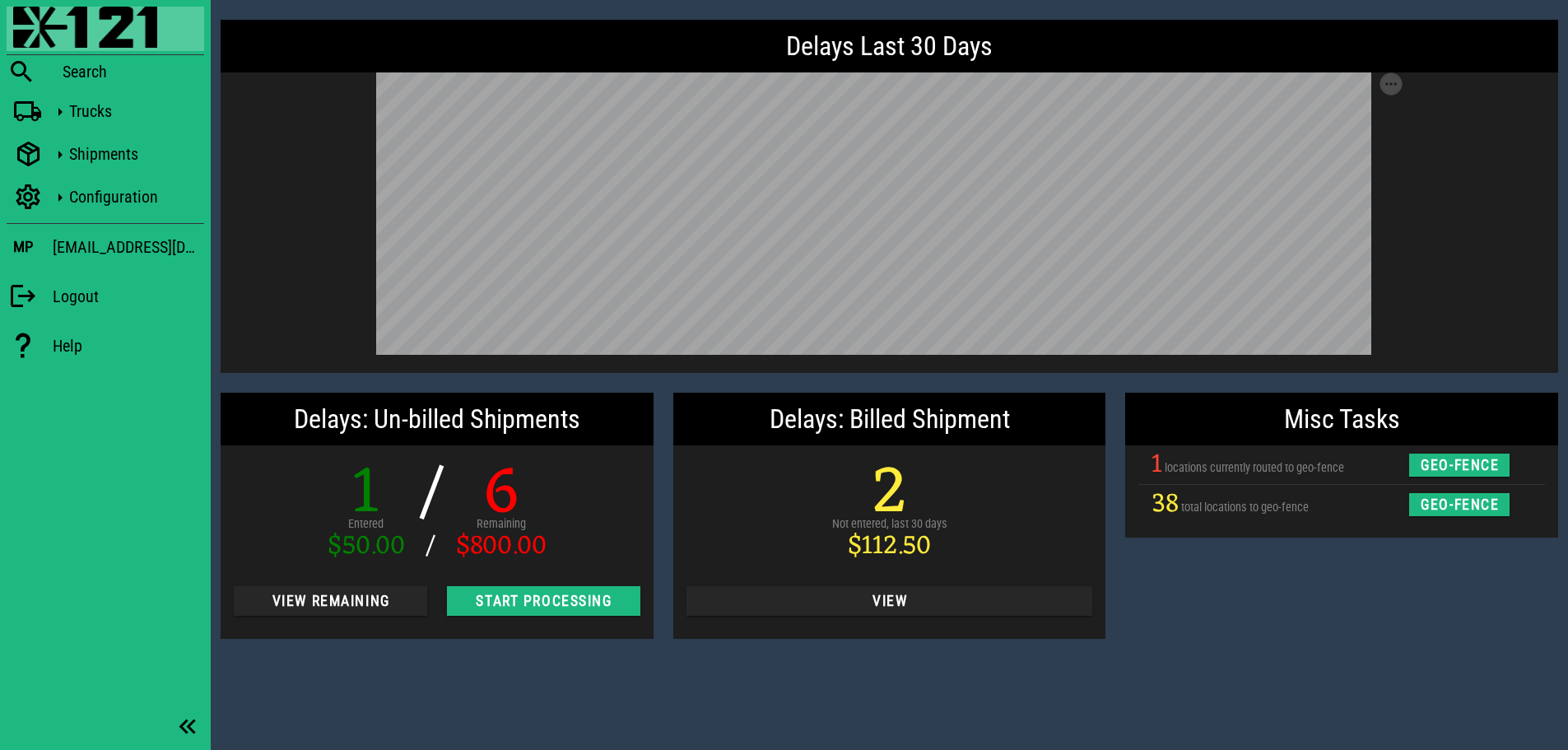
click at [1326, 630] on div "Misc Tasks 1 locations currently routed to geo-fence geo-fence 38 total locatio…" at bounding box center [1341, 516] width 453 height 266
click at [1218, 668] on div "Delays Last 30 Days Save as SVG Save as PNG Delays: Un-billed Shipments 1 Enter…" at bounding box center [889, 375] width 1358 height 750
click at [1372, 641] on div "Misc Tasks 1 locations currently routed to geo-fence geo-fence 38 total locatio…" at bounding box center [1341, 516] width 453 height 266
click at [1382, 598] on div "Misc Tasks 1 locations currently routed to geo-fence geo-fence 38 total locatio…" at bounding box center [1341, 516] width 453 height 266
